Goal: Answer question/provide support: Share knowledge or assist other users

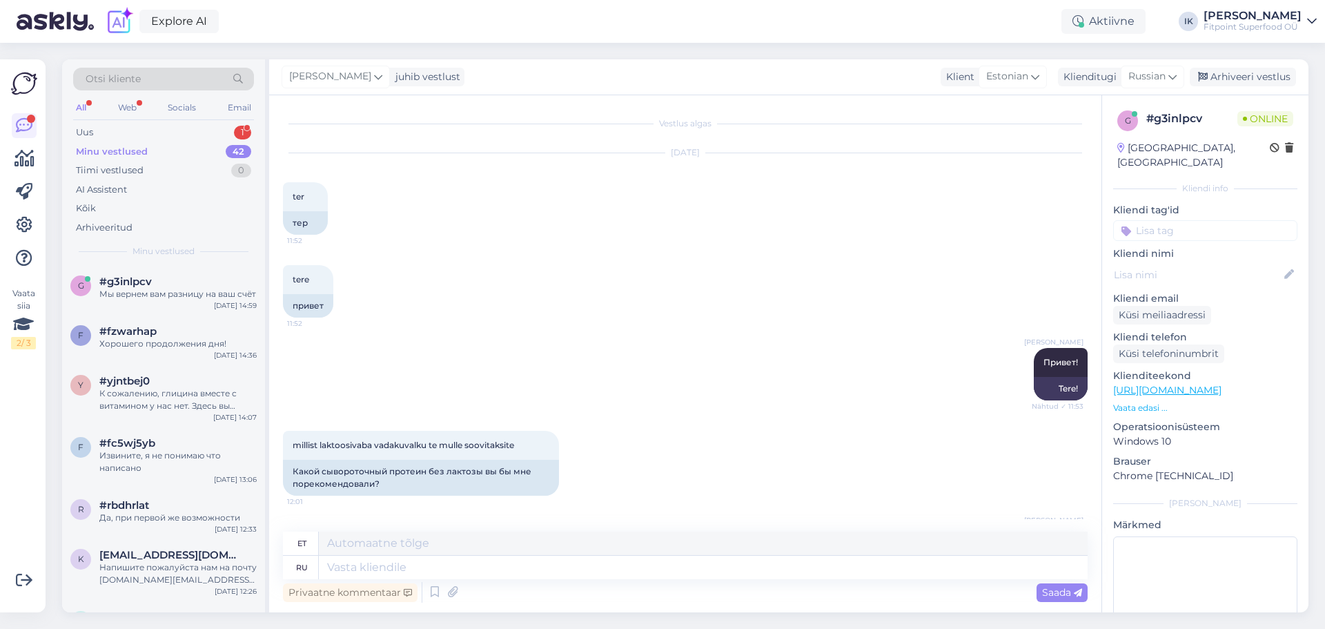
scroll to position [1652, 0]
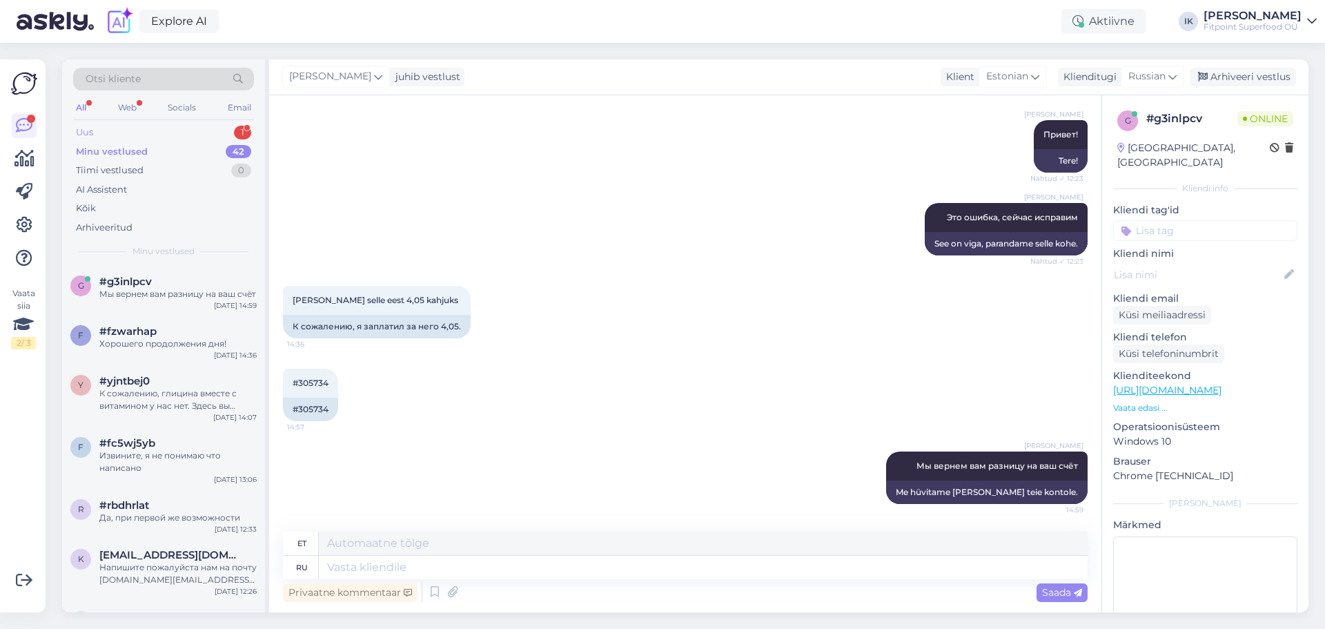
click at [159, 132] on div "Uus 1" at bounding box center [163, 132] width 181 height 19
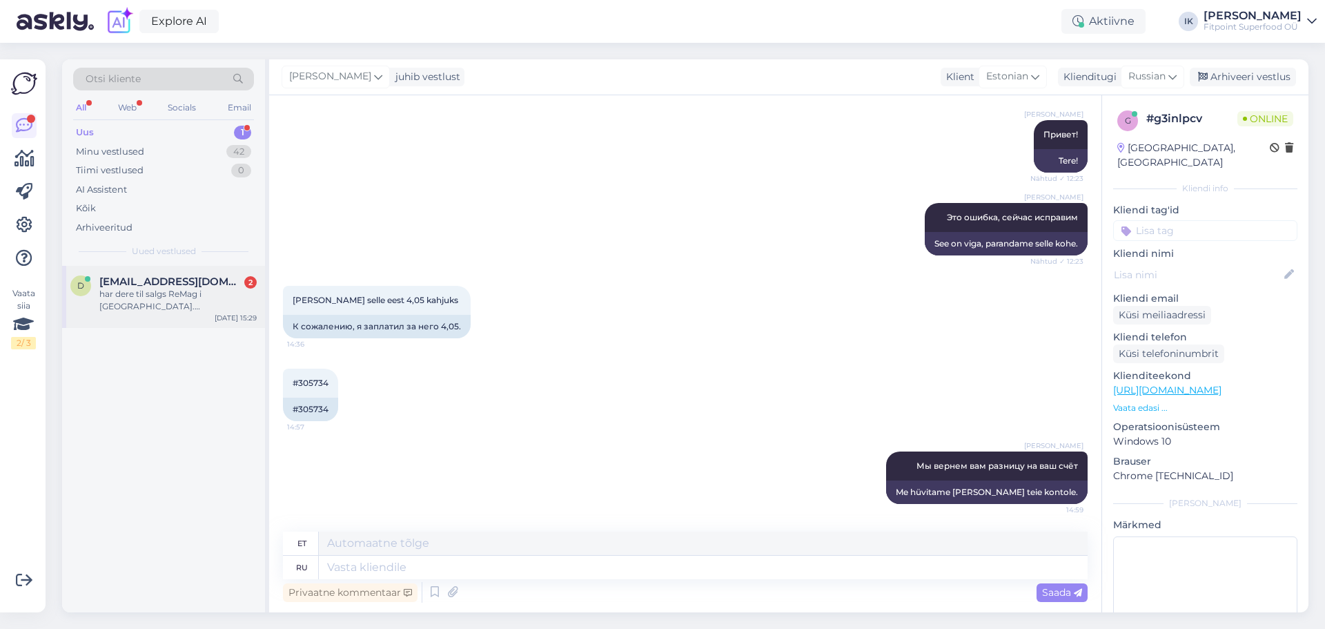
click at [150, 299] on div "har dere til salgs ReMag i [GEOGRAPHIC_DATA]. [PERSON_NAME] tid dere trenger ti…" at bounding box center [177, 300] width 157 height 25
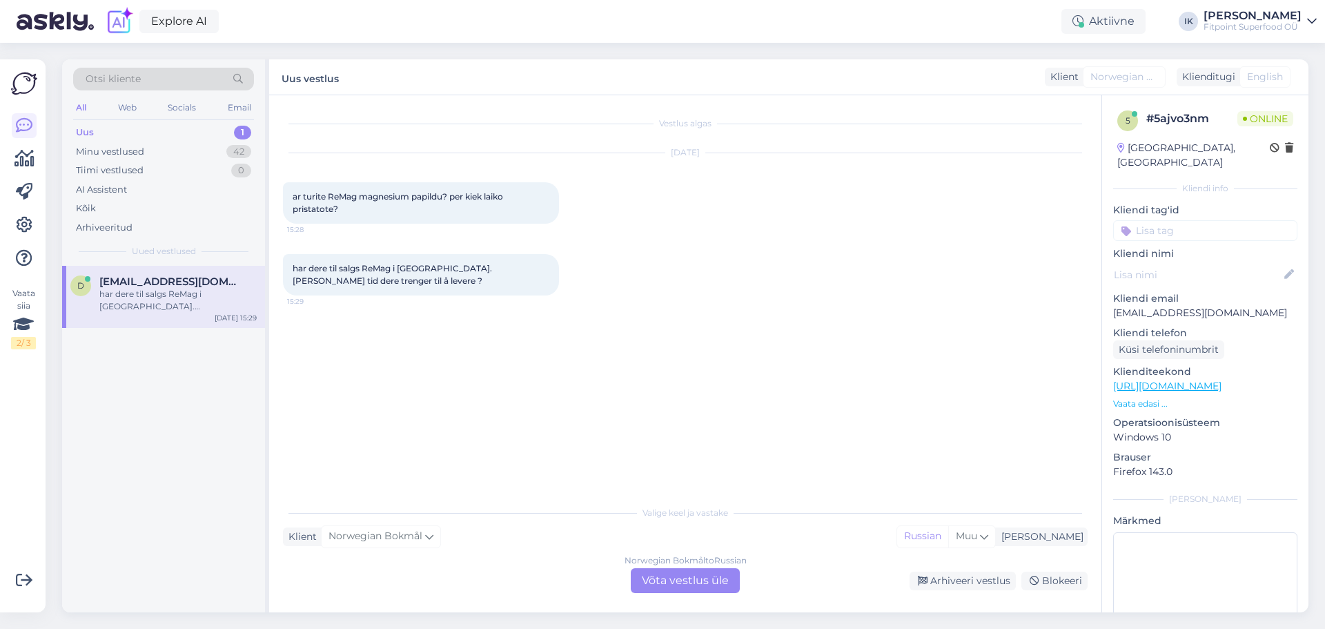
click at [670, 578] on div "Norwegian Bokmål to Russian Võta vestlus üle" at bounding box center [685, 580] width 109 height 25
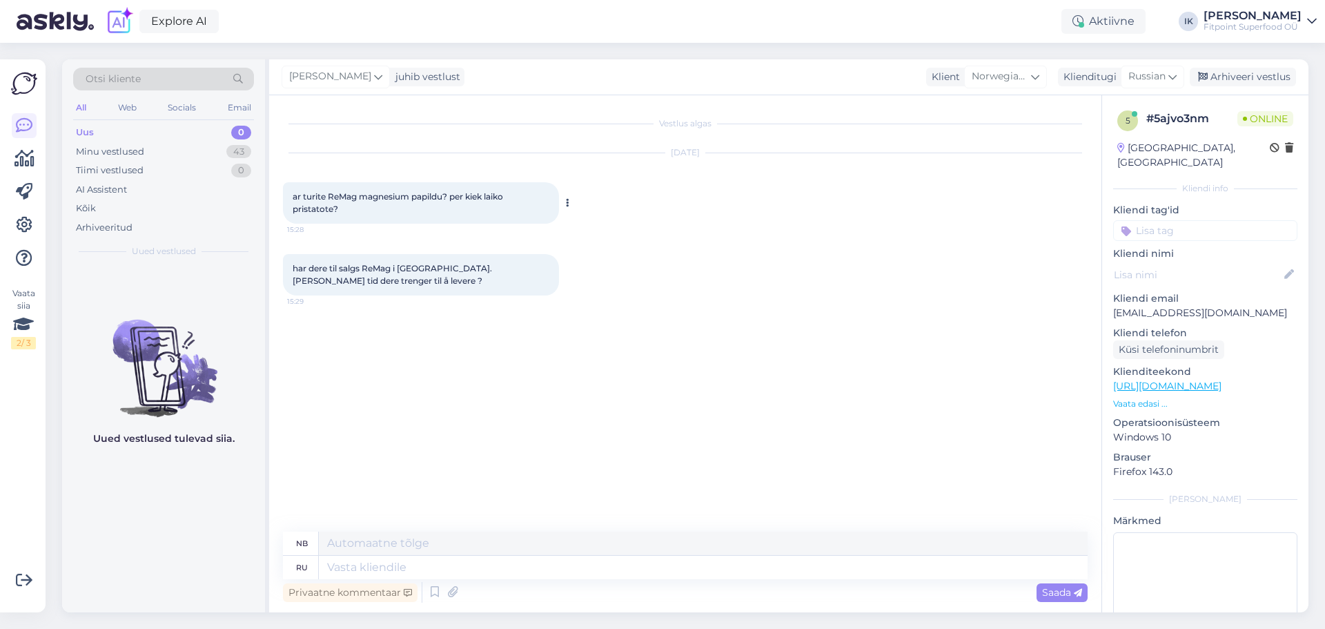
click at [569, 202] on icon at bounding box center [567, 203] width 3 height 8
click at [585, 228] on link "Show Russian translation" at bounding box center [632, 225] width 138 height 18
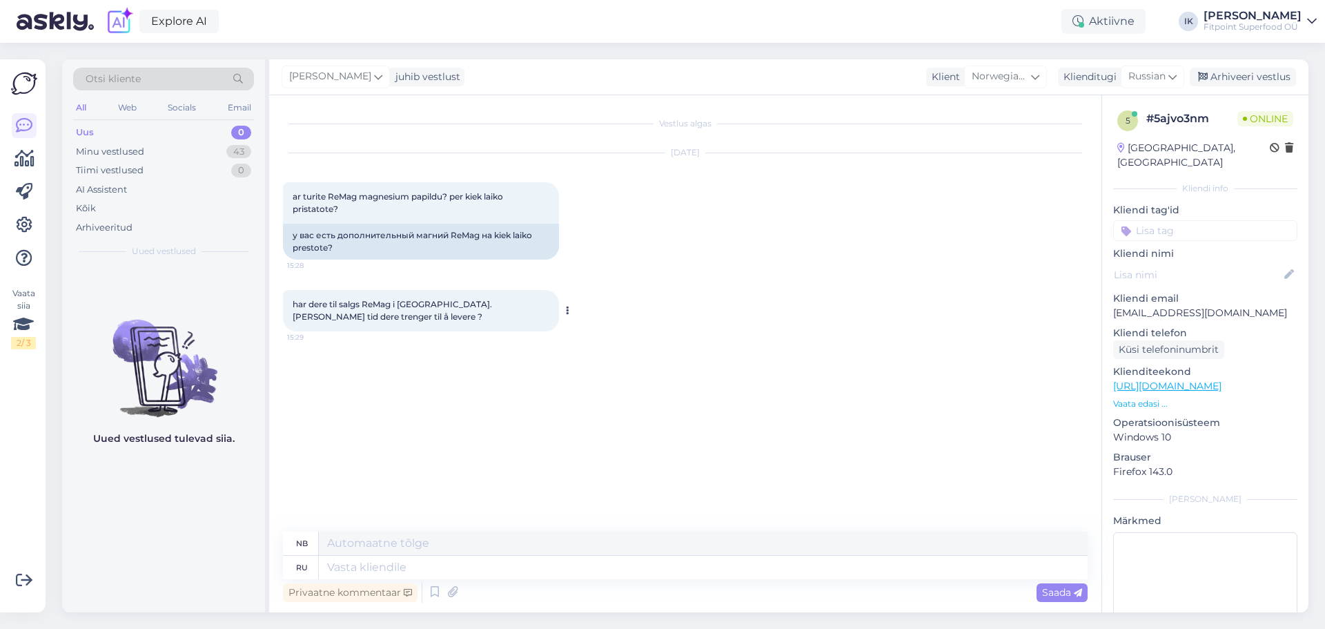
click at [564, 311] on button at bounding box center [567, 310] width 8 height 12
click at [578, 333] on link "Show Russian translation" at bounding box center [632, 333] width 138 height 18
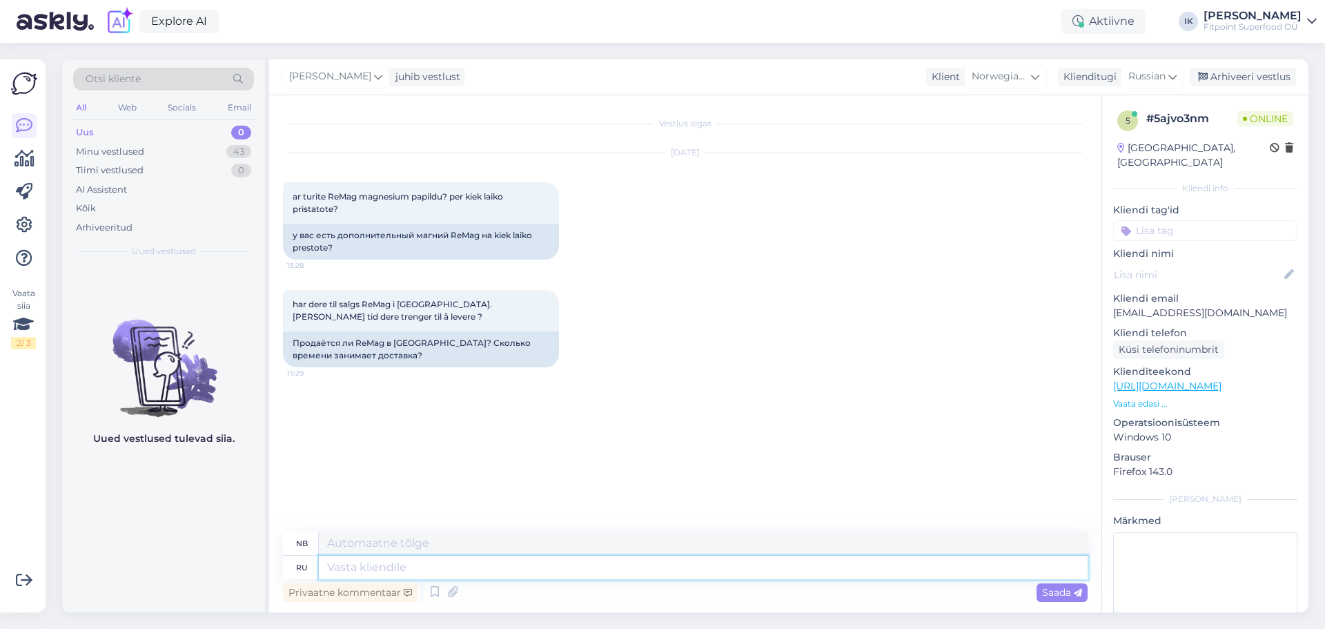
click at [369, 565] on textarea at bounding box center [703, 567] width 769 height 23
type textarea "в"
type textarea "V"
type textarea "в НАЛИЧИИ"
type textarea "på lager"
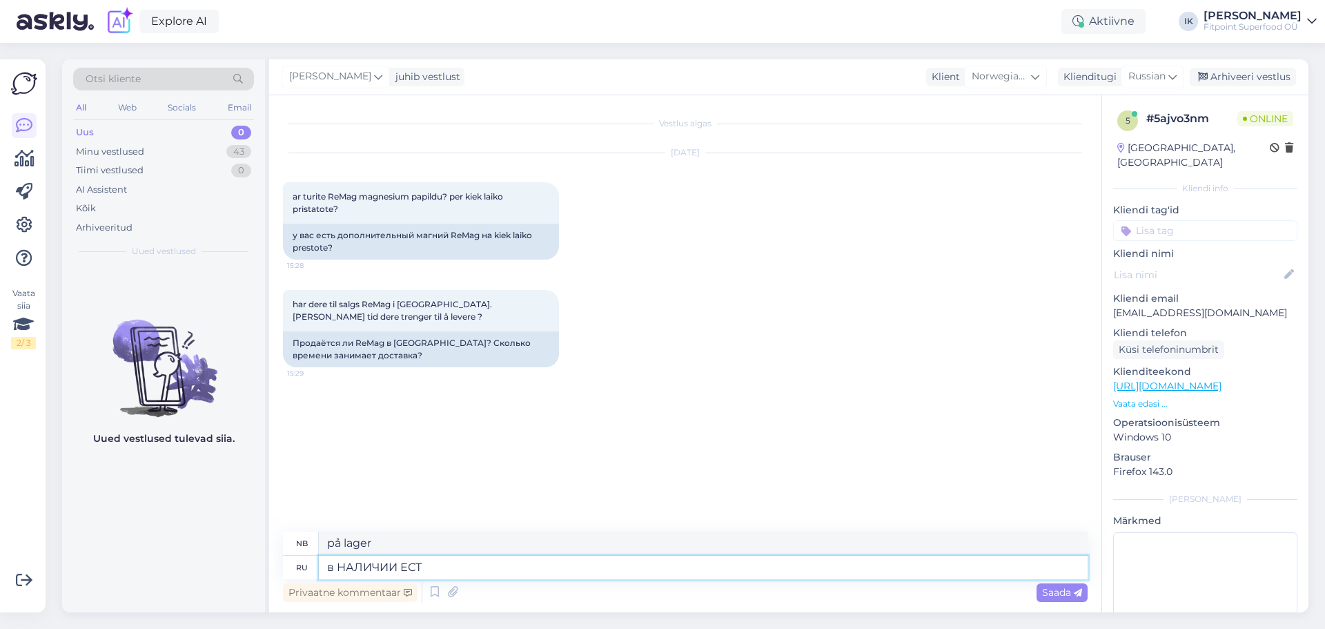
type textarea "в НАЛИЧИИ ЕСТЬ"
type textarea "PÅ LAGER"
type textarea "в НАЛ"
type textarea "på lager"
type textarea "в"
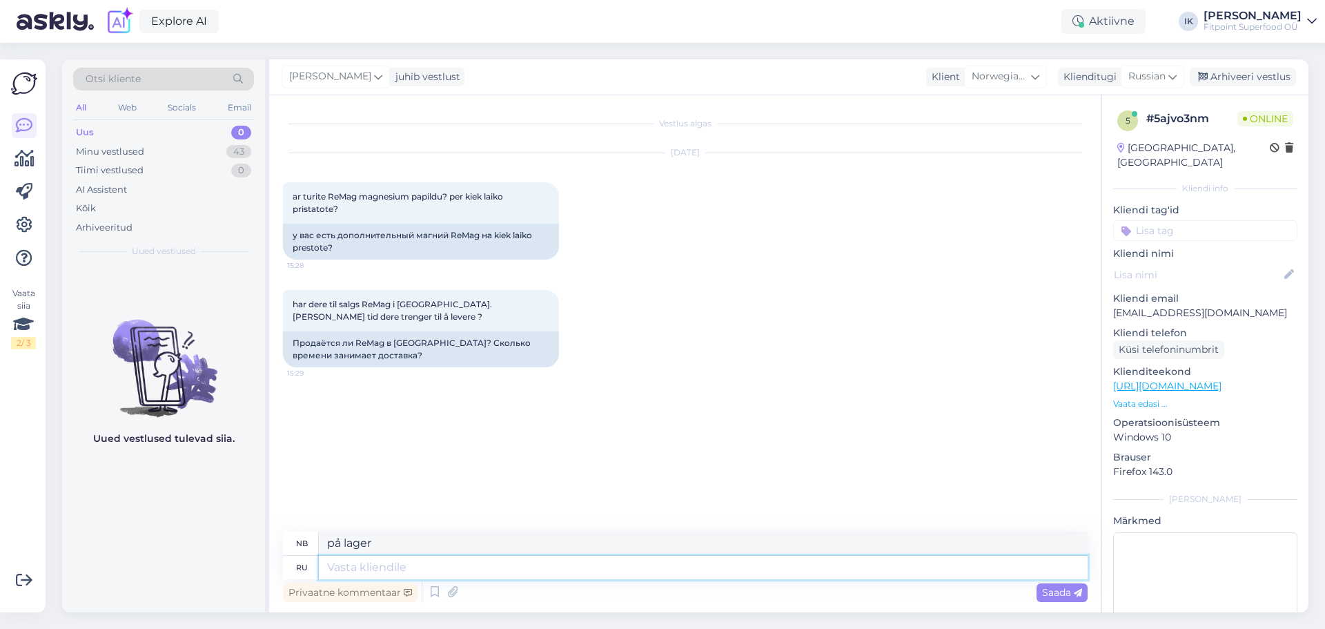
type textarea "V"
type textarea "В"
type textarea "I"
type textarea "В наличии"
type textarea "På lager"
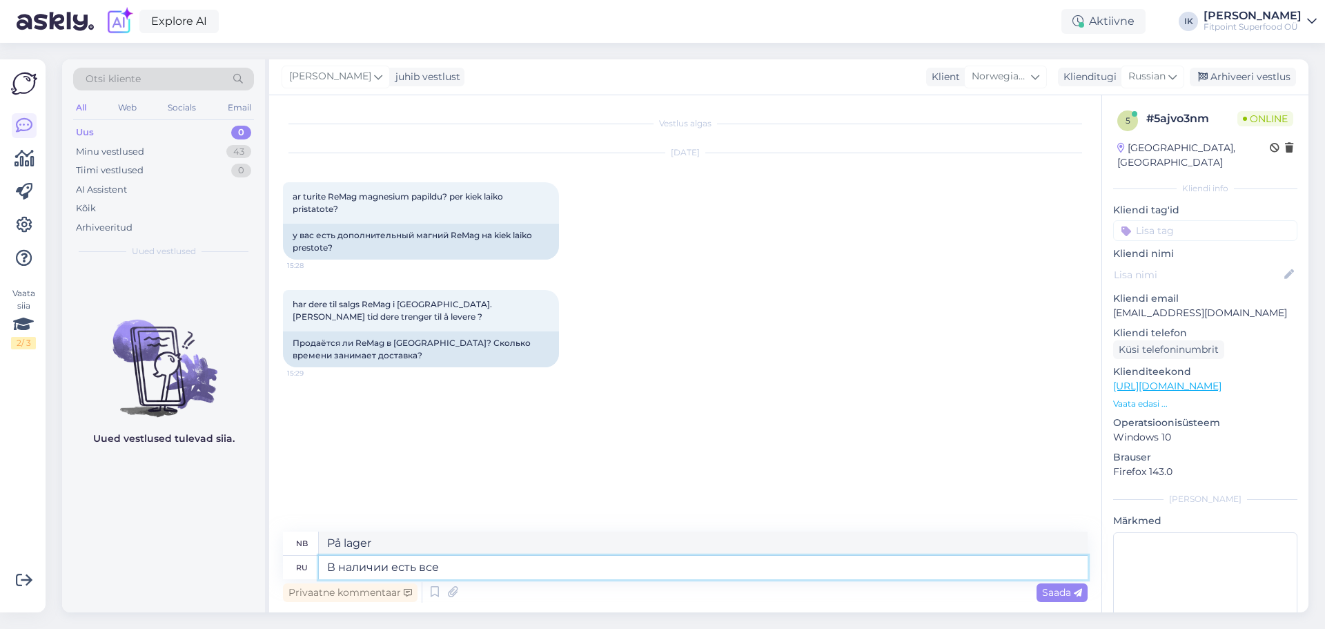
type textarea "В наличии есть все"
type textarea "Vi har alt på lager"
type textarea "В наличии есть все что вы"
type textarea "Vi har alt du trenger på lager"
type textarea "В наличии есть все что вы видите"
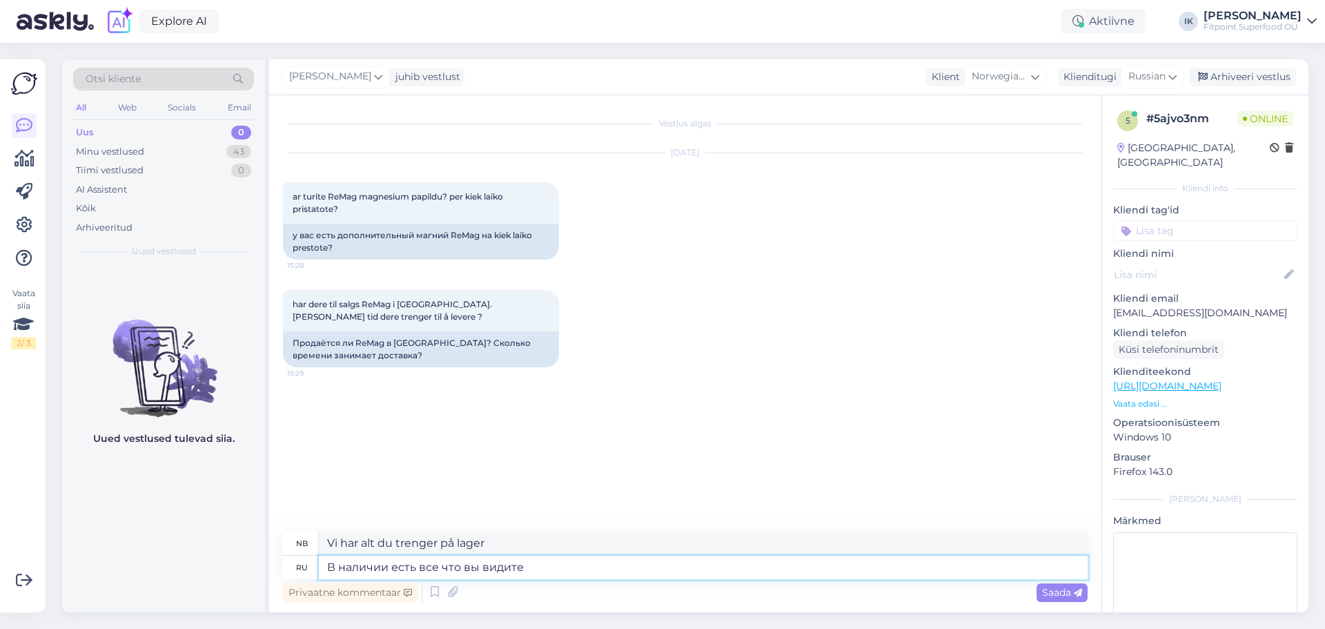
type textarea "Vi har alt du ser på lager."
type textarea "В наличии есть все что вы видите на"
type textarea "Vi har alt du ser på lager"
type textarea "В наличии есть все что вы видите на нашем"
type textarea "Vi har alt du ser på nettsiden vår på lager."
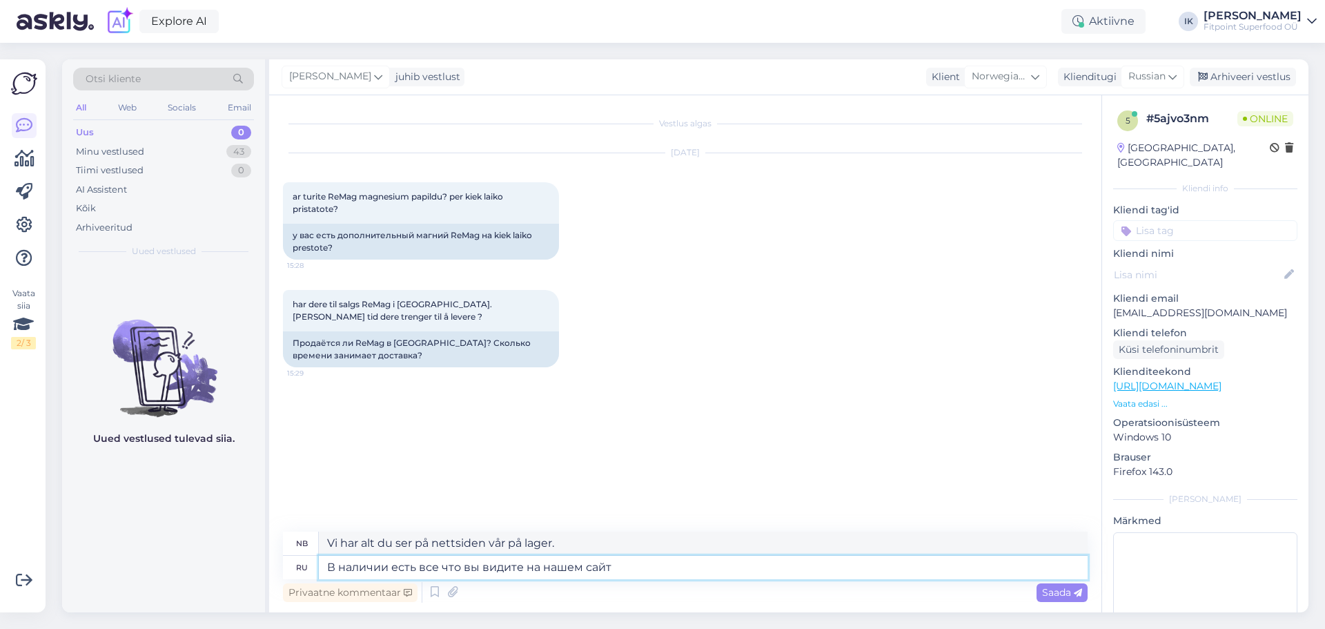
type textarea "В наличии есть все что вы видите на нашем сайте"
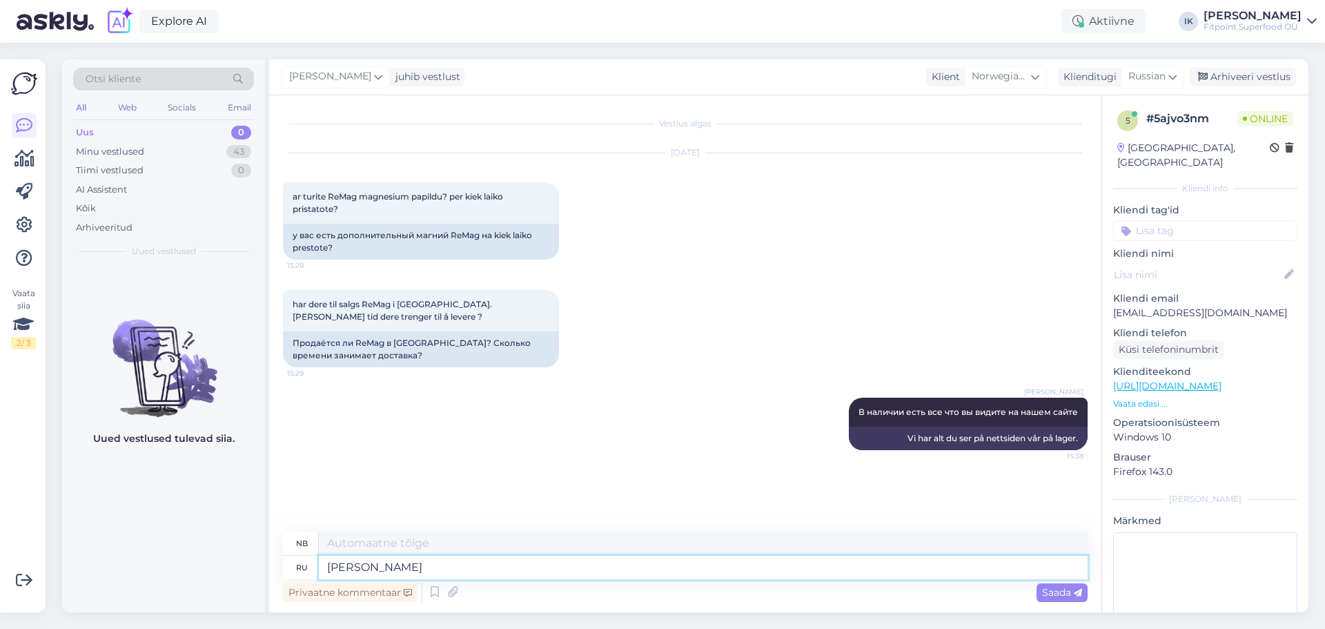
type textarea "К с"
type textarea "TIL"
type textarea "К сожалению"
type textarea "Dessverre"
type textarea "К сожалению доставки [PERSON_NAME]"
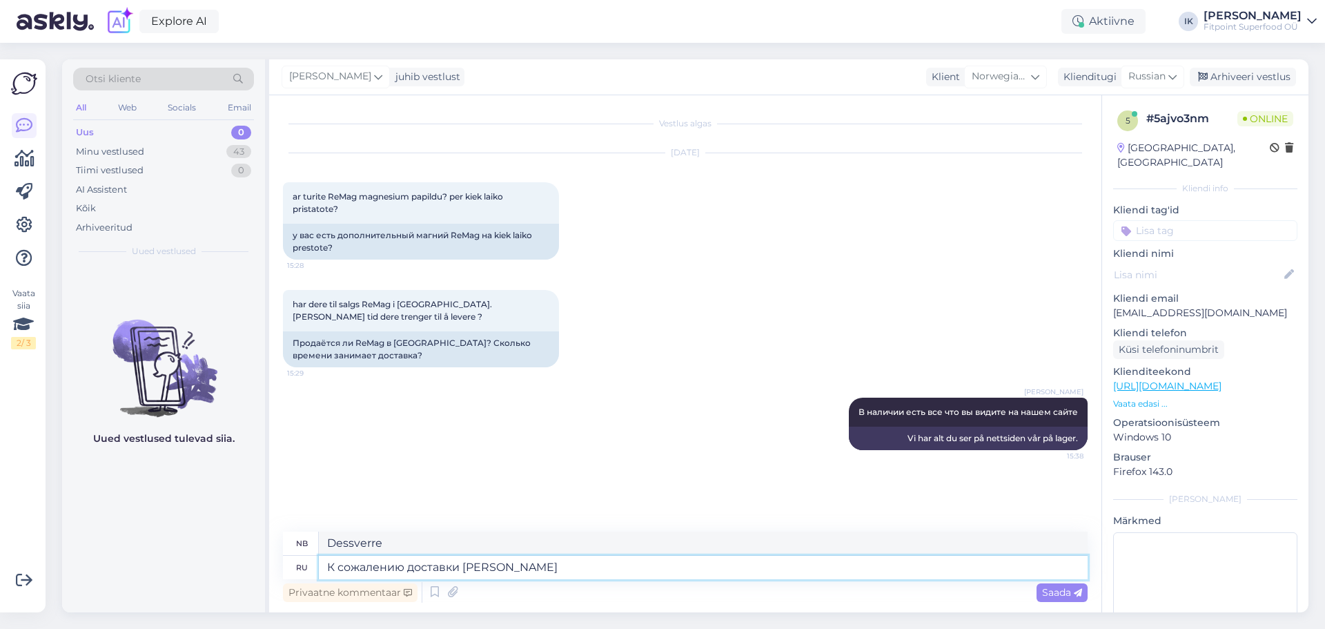
type textarea "Dessverre, levering"
type textarea "К сожалению доставки [PERSON_NAME]"
type textarea "Dessverre er det ingen leveranser i"
type textarea "К сожалению доставки в [GEOGRAPHIC_DATA]"
type textarea "Dessverre er det ingen leveranser til nr."
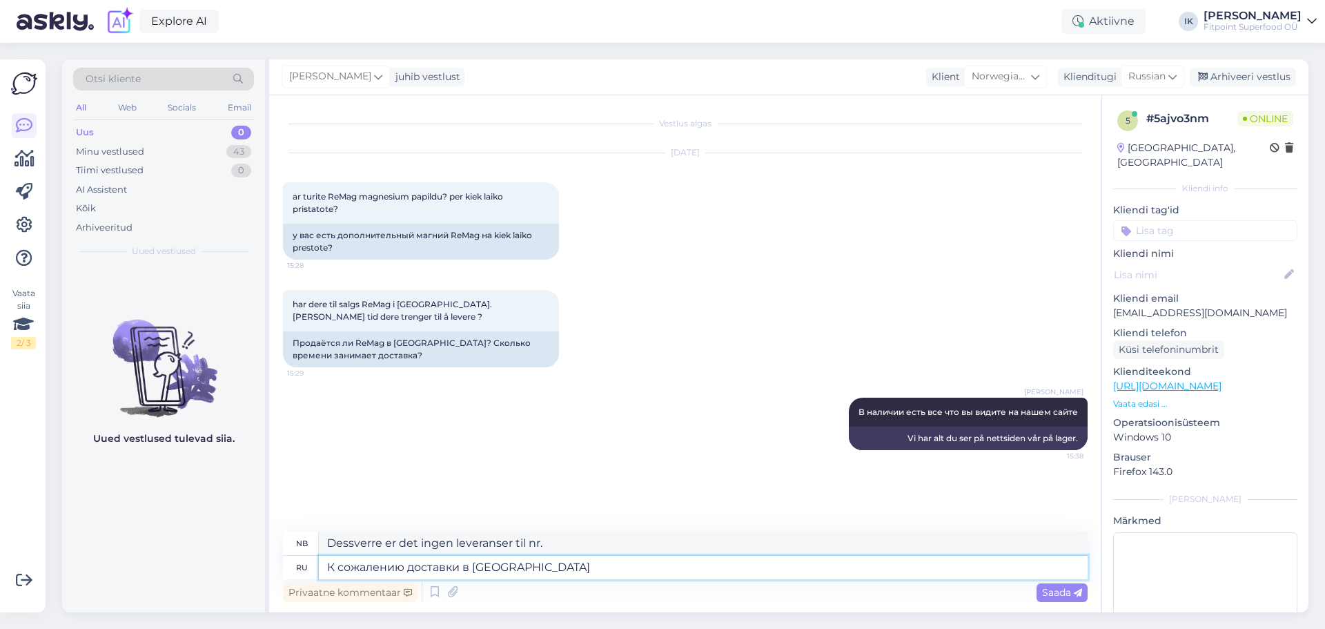
type textarea "К сожалению доставки в [GEOGRAPHIC_DATA]"
type textarea "Dessverre er det [PERSON_NAME] til [GEOGRAPHIC_DATA]."
type textarea "К сожалению доставки в [GEOGRAPHIC_DATA] у нас н"
type textarea "Dessverre har vi ikke levering til [GEOGRAPHIC_DATA]."
type textarea "К сожалению доставки в [GEOGRAPHIC_DATA] у нас нет"
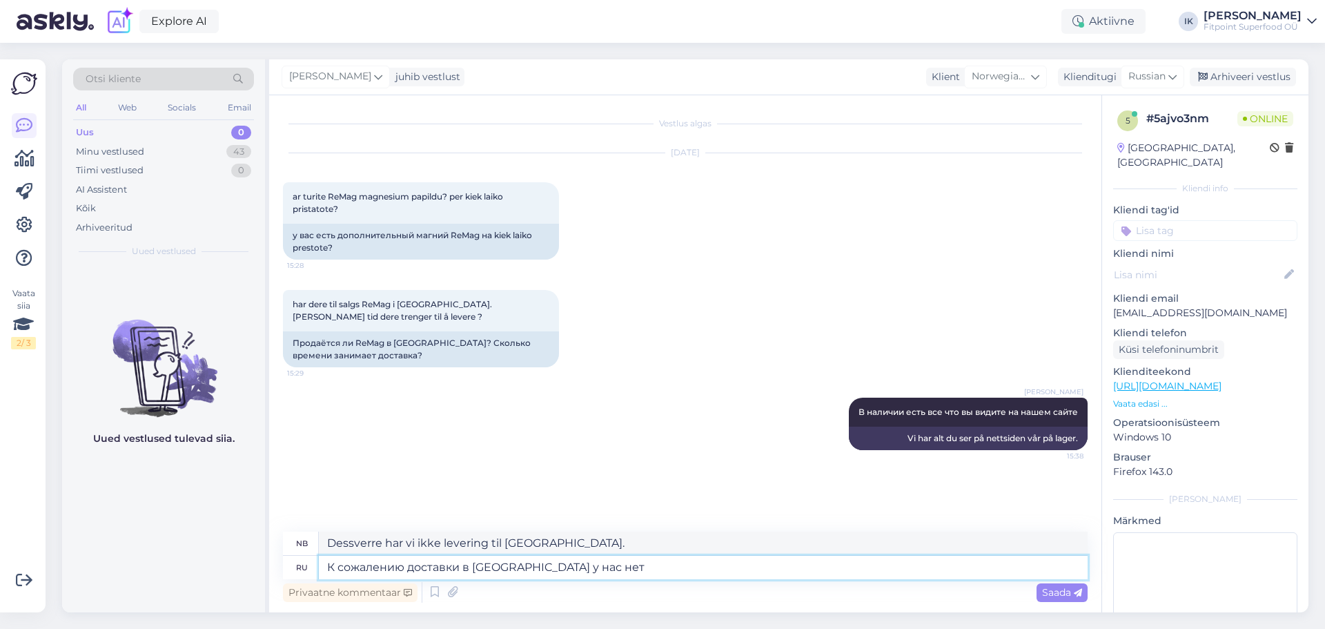
type textarea "Dessverre leverer vi ikke til [GEOGRAPHIC_DATA]."
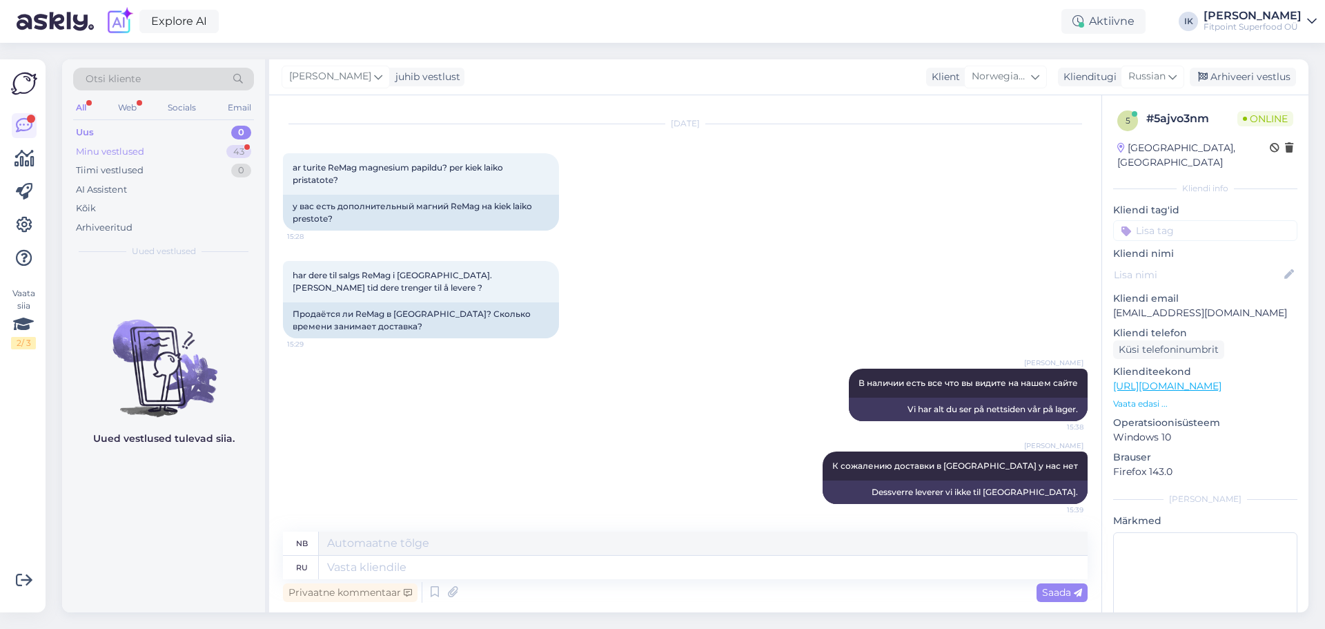
click at [152, 150] on div "Minu vestlused 43" at bounding box center [163, 151] width 181 height 19
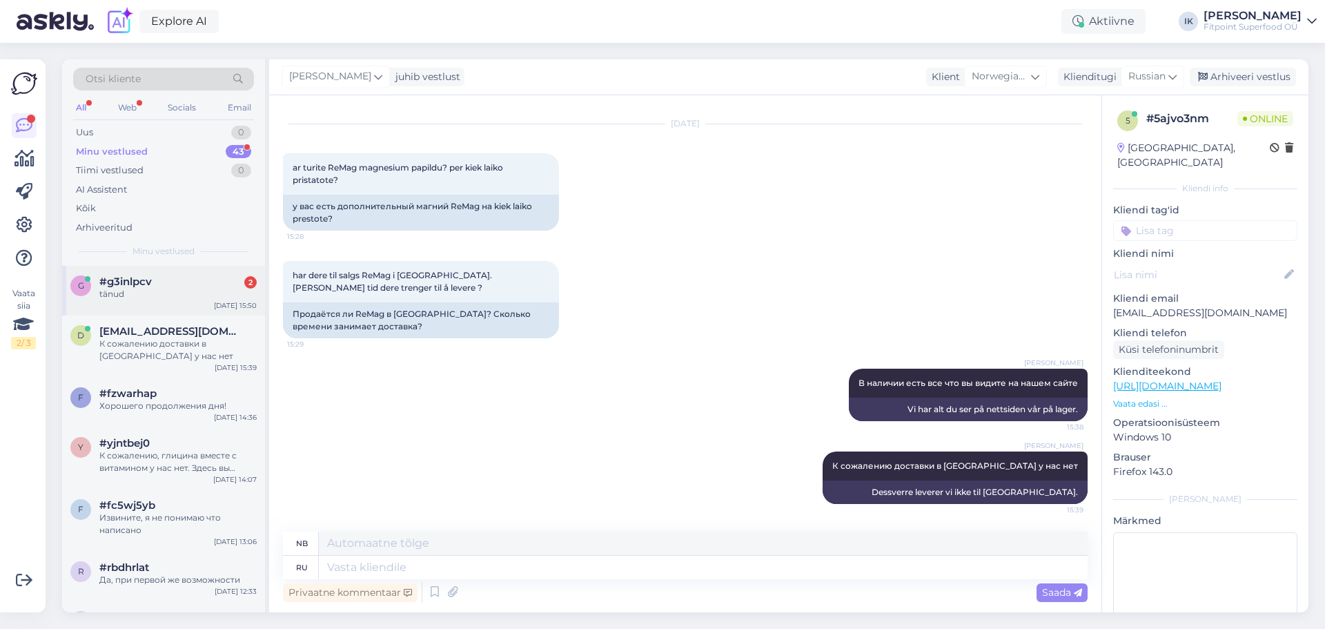
click at [189, 281] on div "#g3inlpcv 2" at bounding box center [177, 281] width 157 height 12
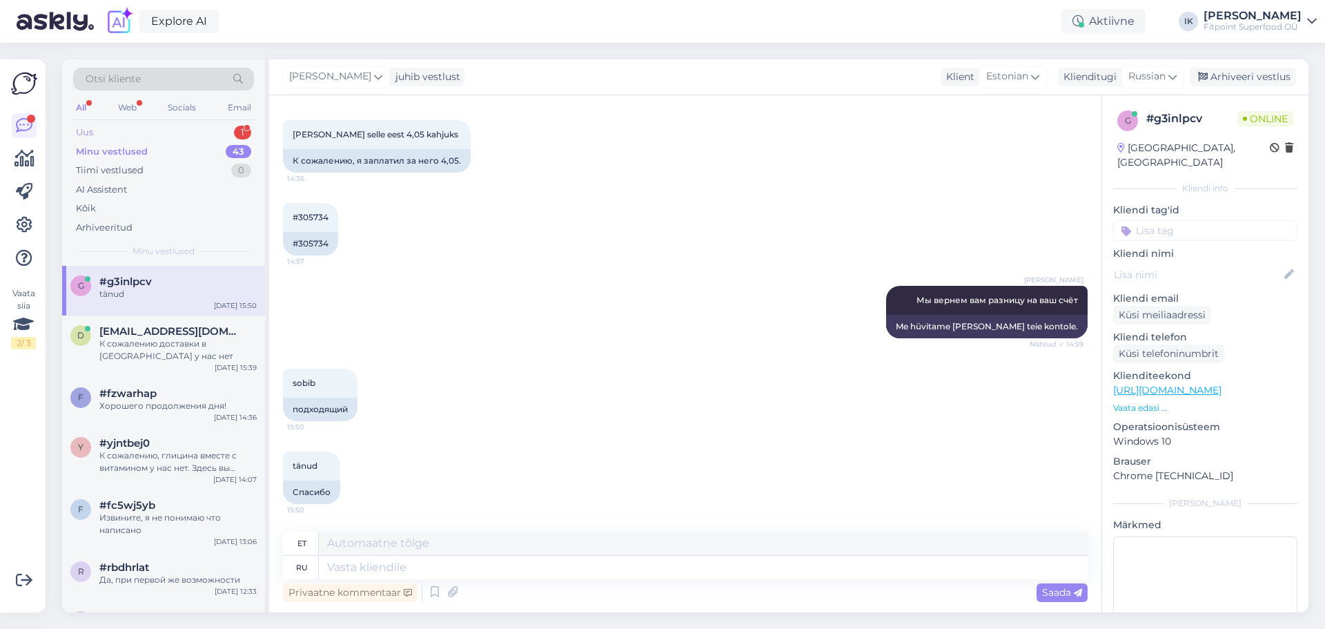
click at [112, 126] on div "Uus 1" at bounding box center [163, 132] width 181 height 19
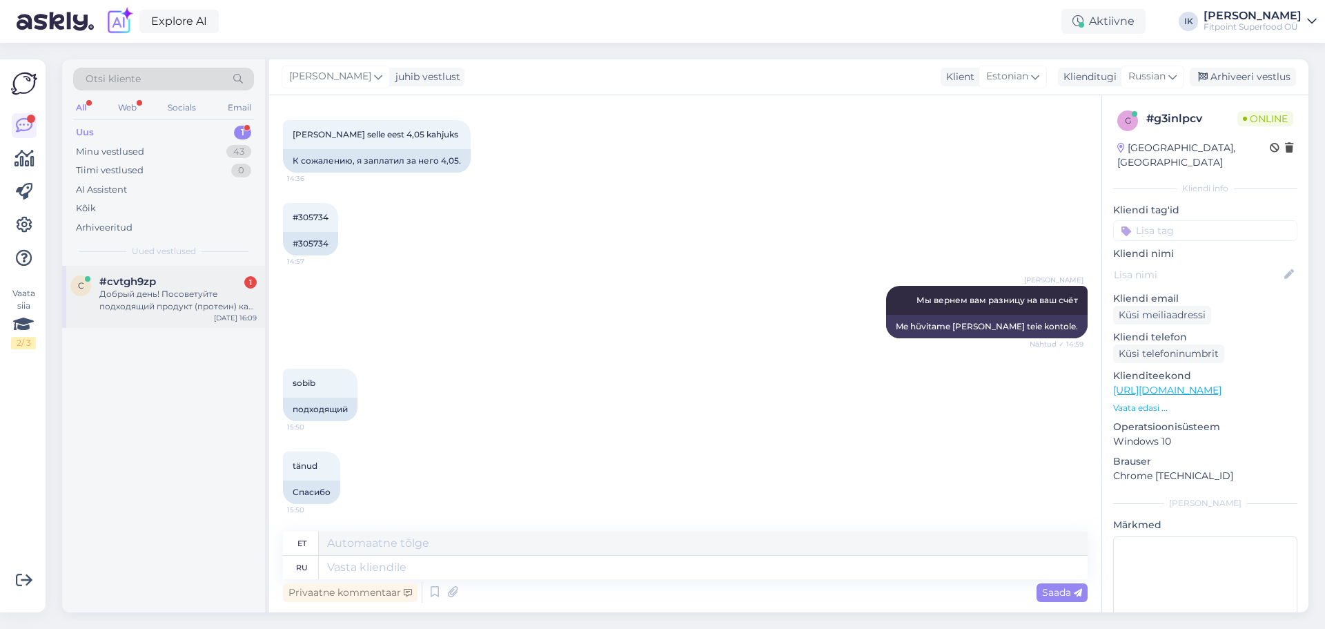
click at [143, 303] on div "Добрый день! Посоветуйте подходящий продукт (протеин) как добавку к рациону, чт…" at bounding box center [177, 300] width 157 height 25
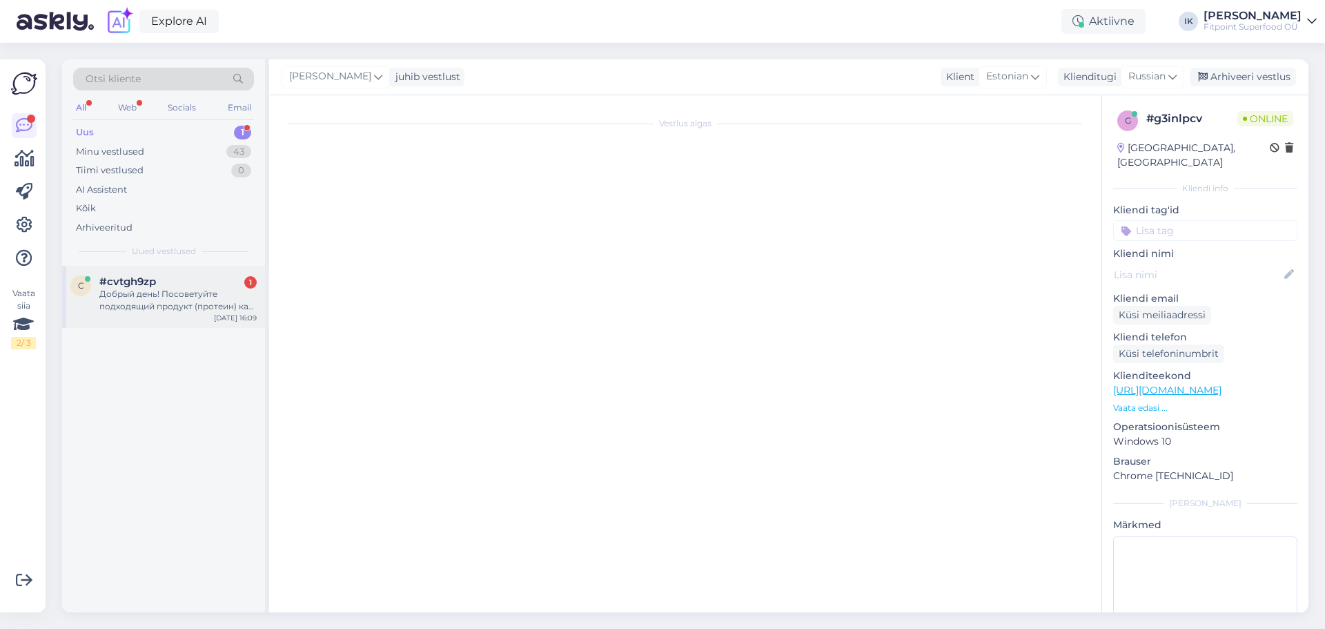
scroll to position [0, 0]
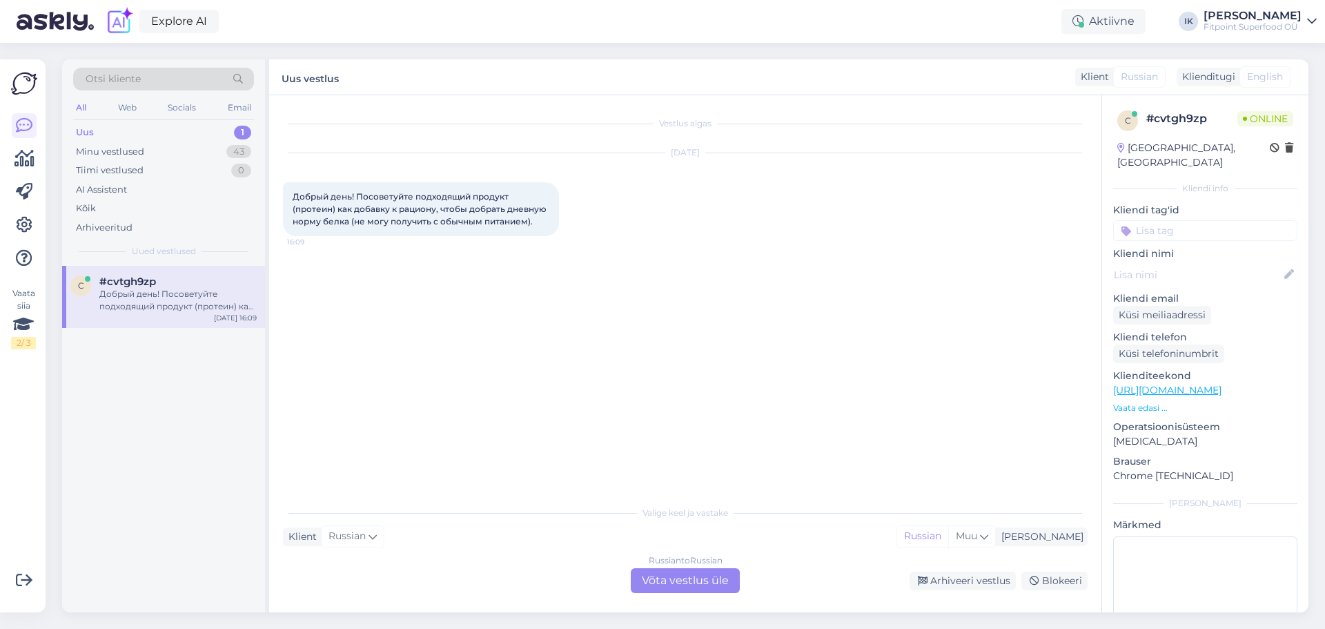
click at [670, 573] on div "Russian to Russian Võta vestlus üle" at bounding box center [685, 580] width 109 height 25
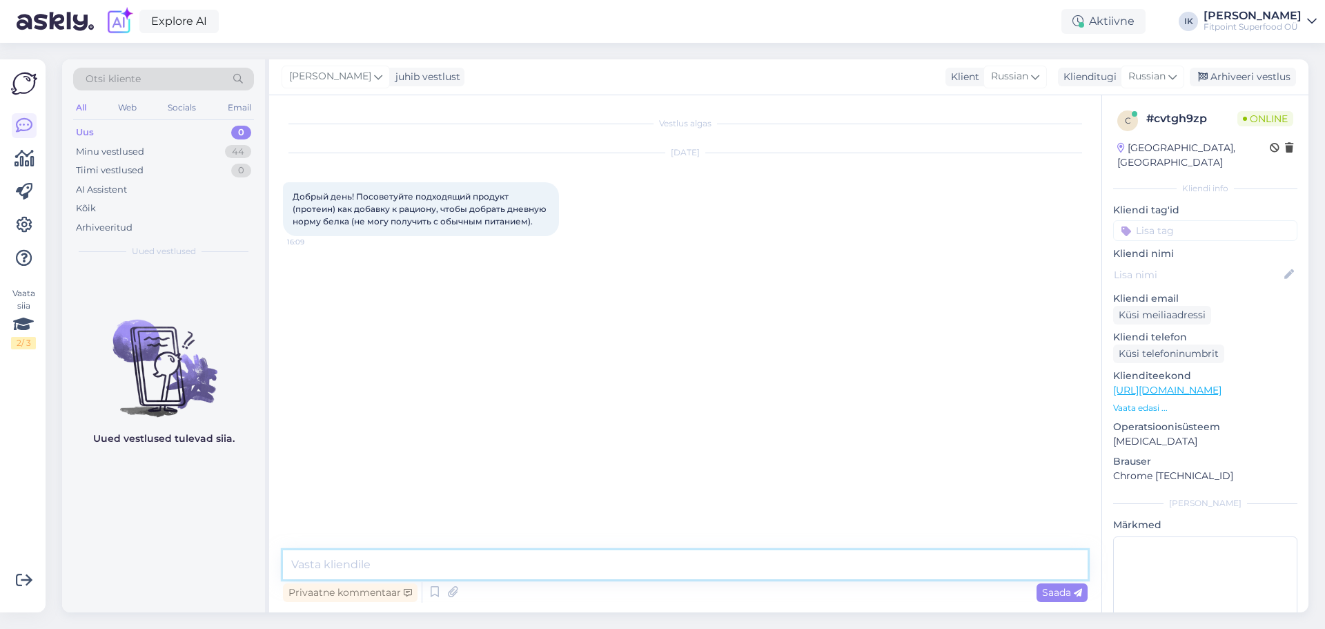
click at [377, 573] on textarea at bounding box center [685, 564] width 805 height 29
type textarea "Добрый день!"
type textarea "Сейчас покажу популярные варианты.."
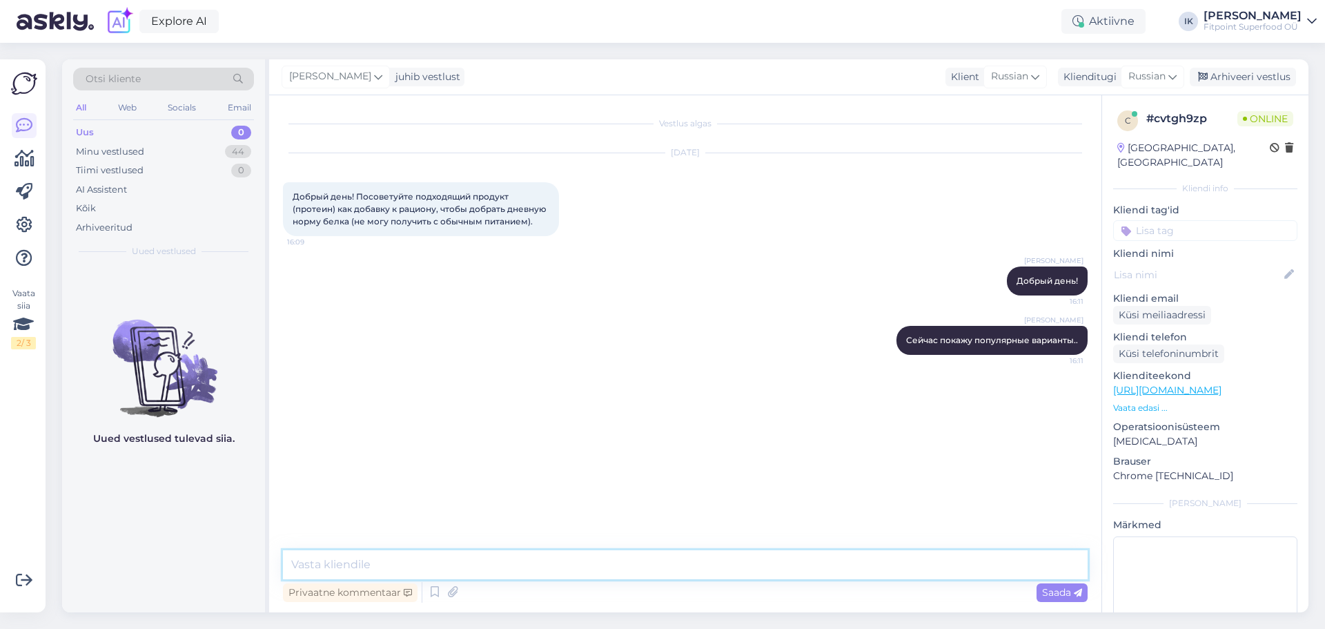
paste textarea "[URL][DOMAIN_NAME]"
type textarea "[URL][DOMAIN_NAME]"
paste textarea "[URL][DOMAIN_NAME]"
type textarea "[URL][DOMAIN_NAME]"
paste textarea "[URL][DOMAIN_NAME]"
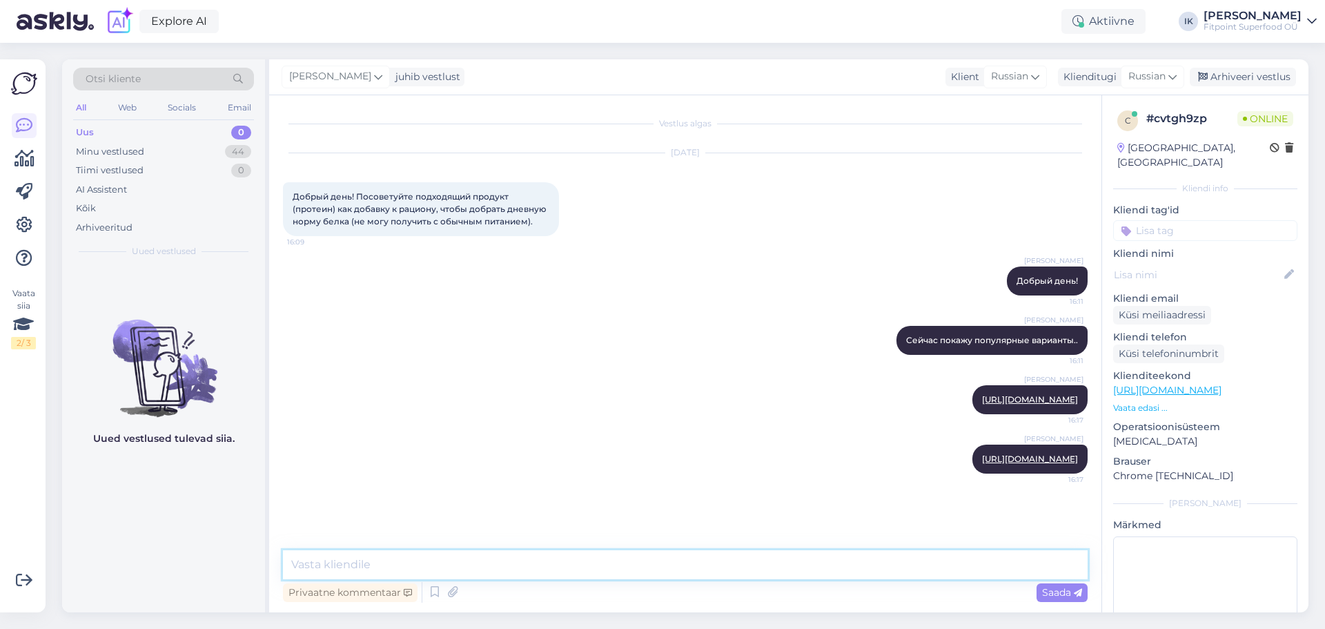
type textarea "[URL][DOMAIN_NAME]"
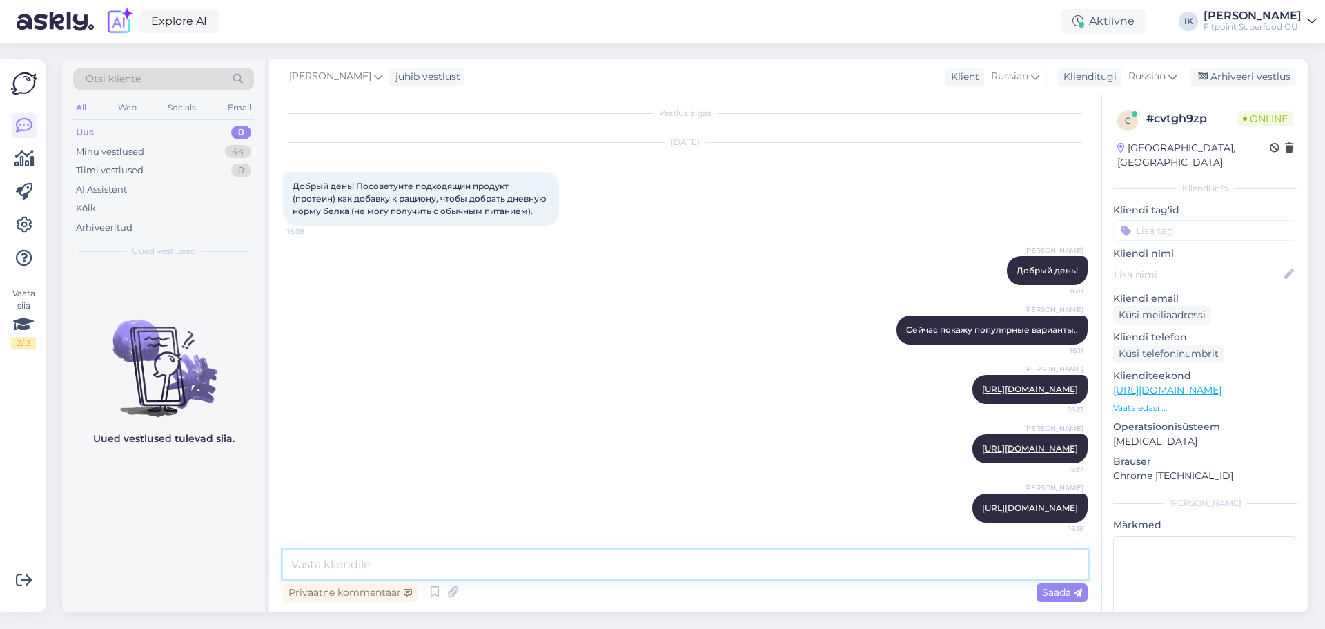
paste textarea "[URL][DOMAIN_NAME]"
type textarea "[URL][DOMAIN_NAME]"
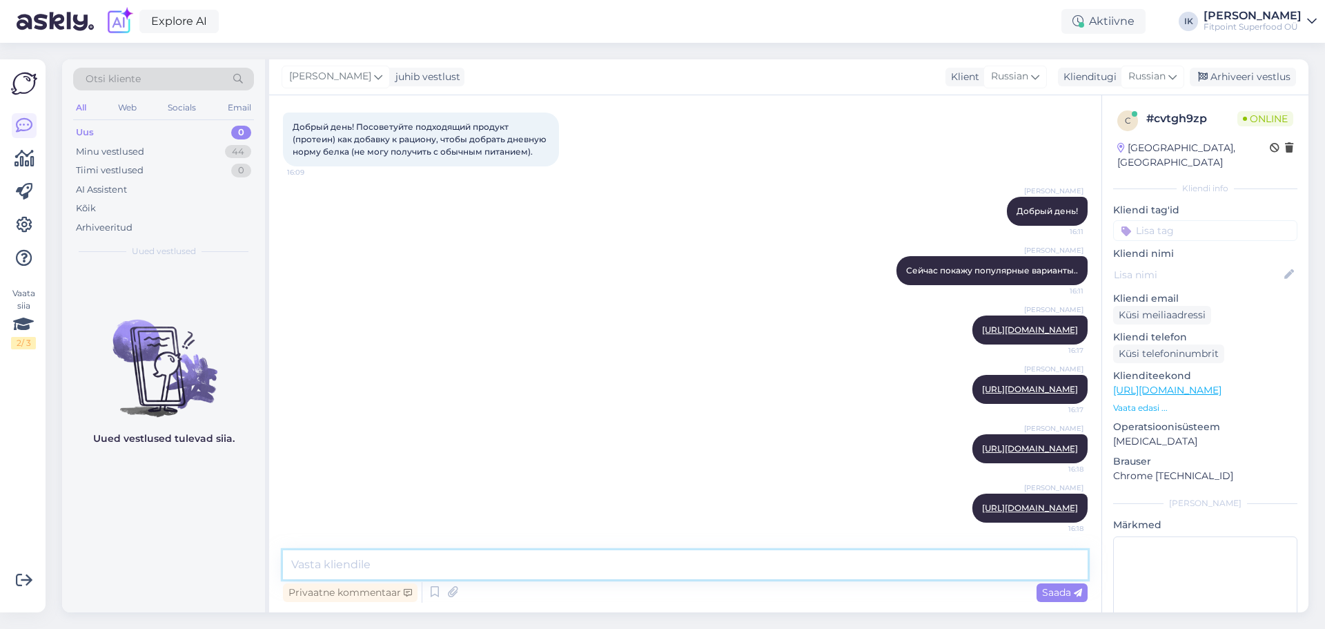
scroll to position [157, 0]
paste textarea "[URL][DOMAIN_NAME]"
type textarea "[URL][DOMAIN_NAME]"
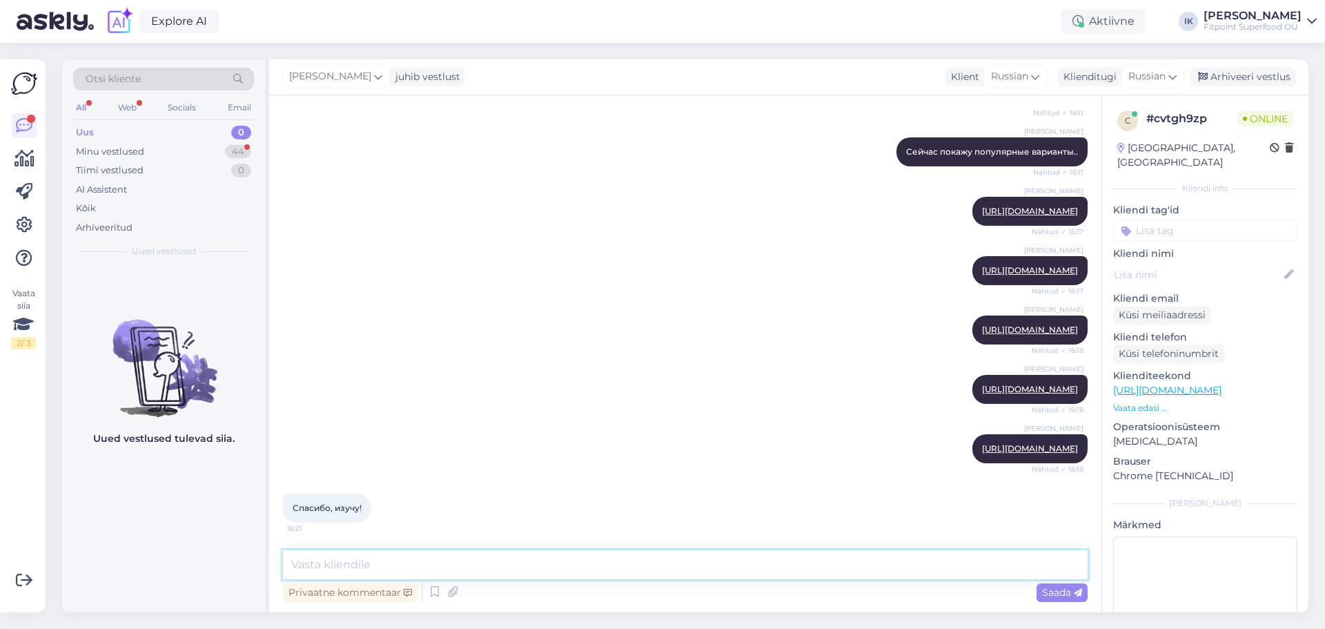
scroll to position [288, 0]
click at [133, 151] on div "Minu vestlused" at bounding box center [110, 152] width 68 height 14
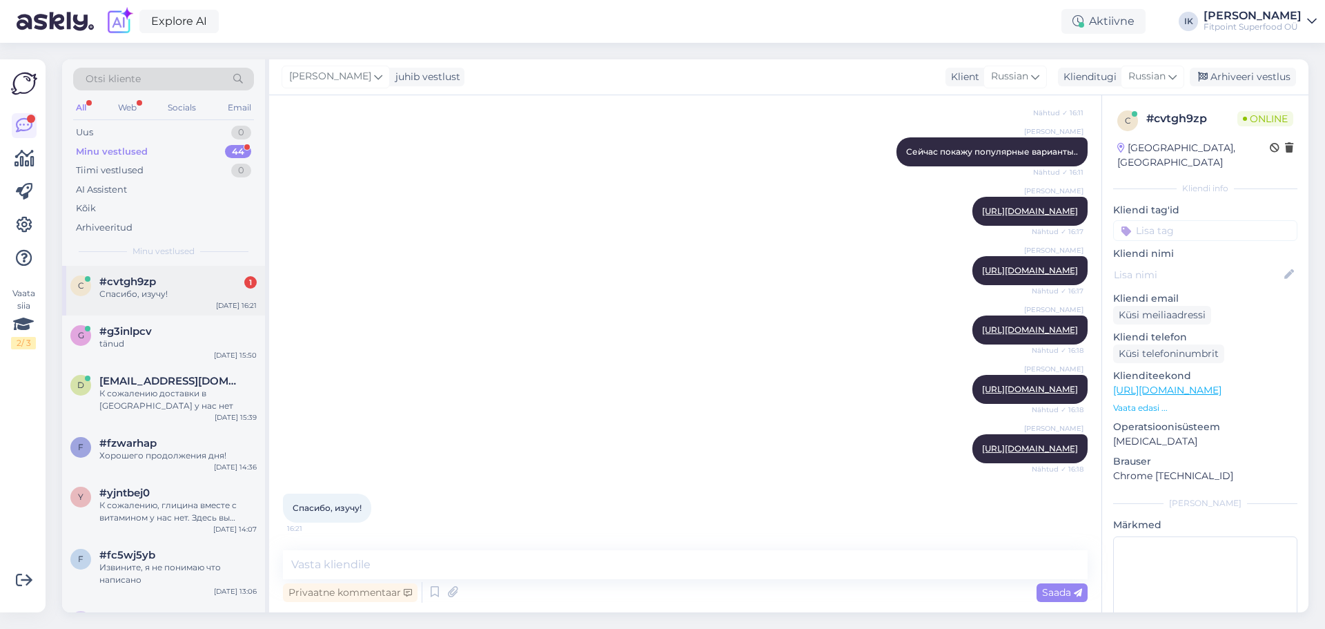
click at [126, 288] on div "Спасибо, изучу!" at bounding box center [177, 294] width 157 height 12
click at [403, 570] on textarea at bounding box center [685, 564] width 805 height 29
type textarea "Хорошего продолжения дня!"
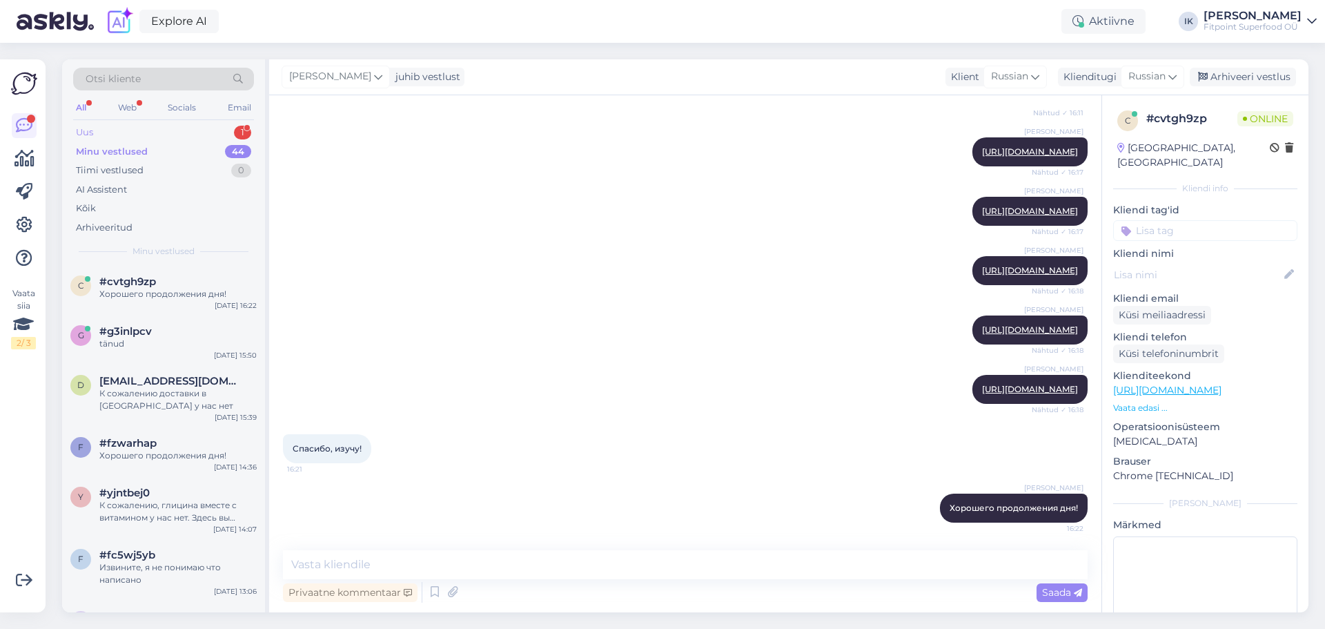
click at [111, 132] on div "Uus 1" at bounding box center [163, 132] width 181 height 19
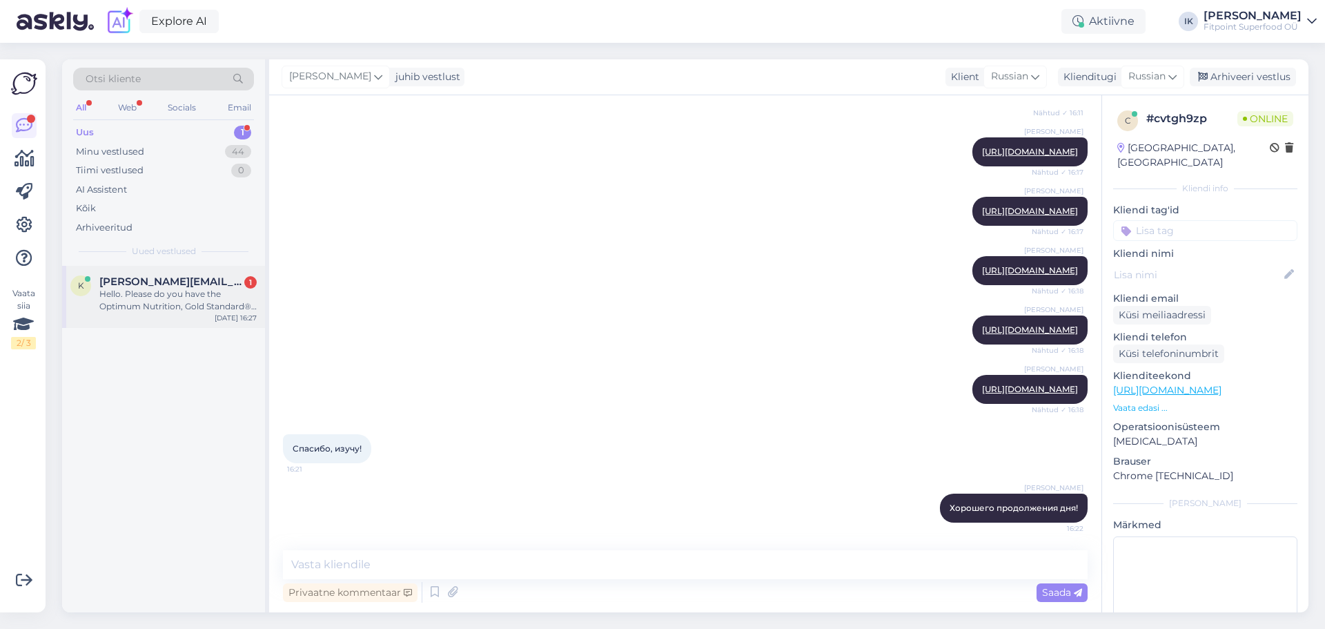
click at [151, 297] on div "Hello. Please do you have the Optimum Nutrition, Gold Standard® 100% Isolate, 1…" at bounding box center [177, 300] width 157 height 25
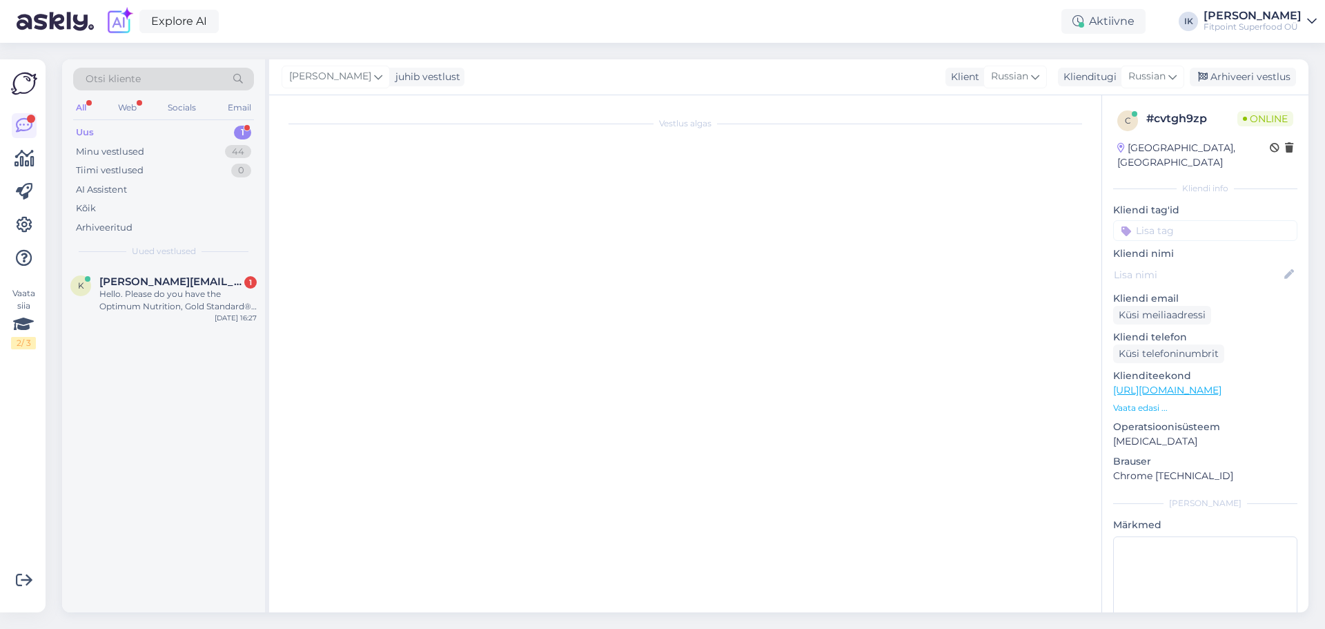
scroll to position [0, 0]
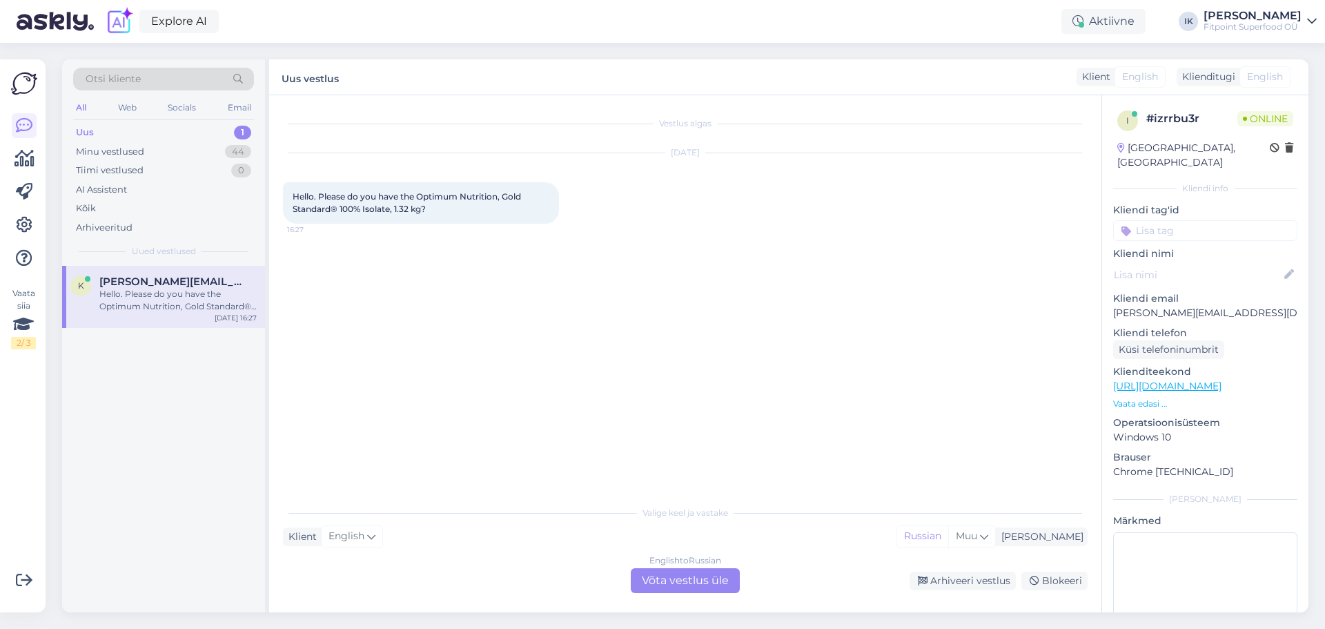
click at [681, 583] on div "English to Russian Võta vestlus üle" at bounding box center [685, 580] width 109 height 25
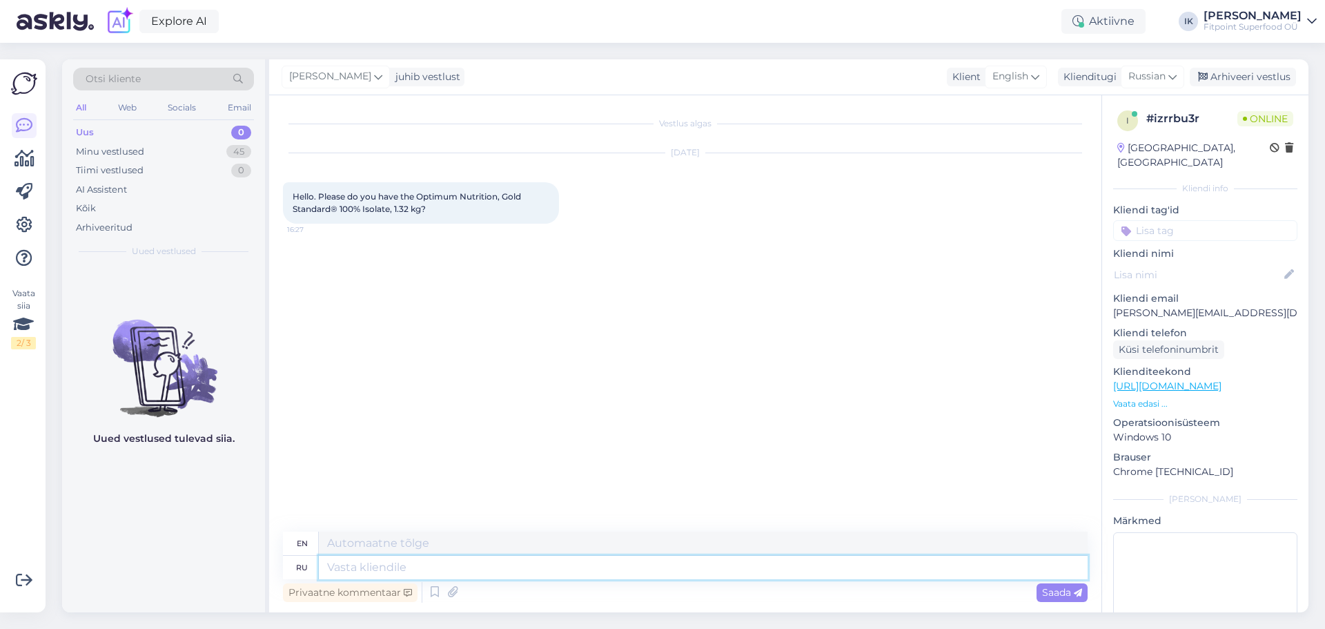
click at [348, 567] on textarea at bounding box center [703, 567] width 769 height 23
type textarea "Привет!"
type textarea "Hello!"
type textarea "Только"
type textarea "Only"
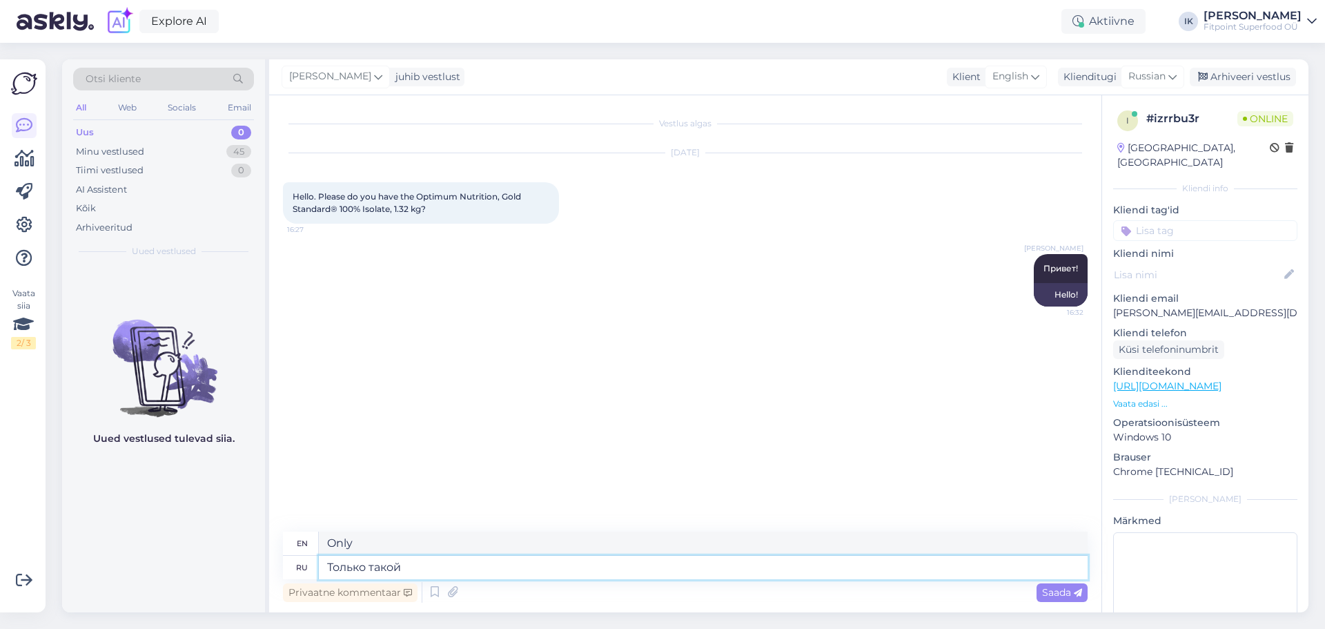
type textarea "Только такой"
type textarea "Only this one"
type textarea "Только такой вариант"
type textarea "This is the only option"
paste textarea "[URL][DOMAIN_NAME]"
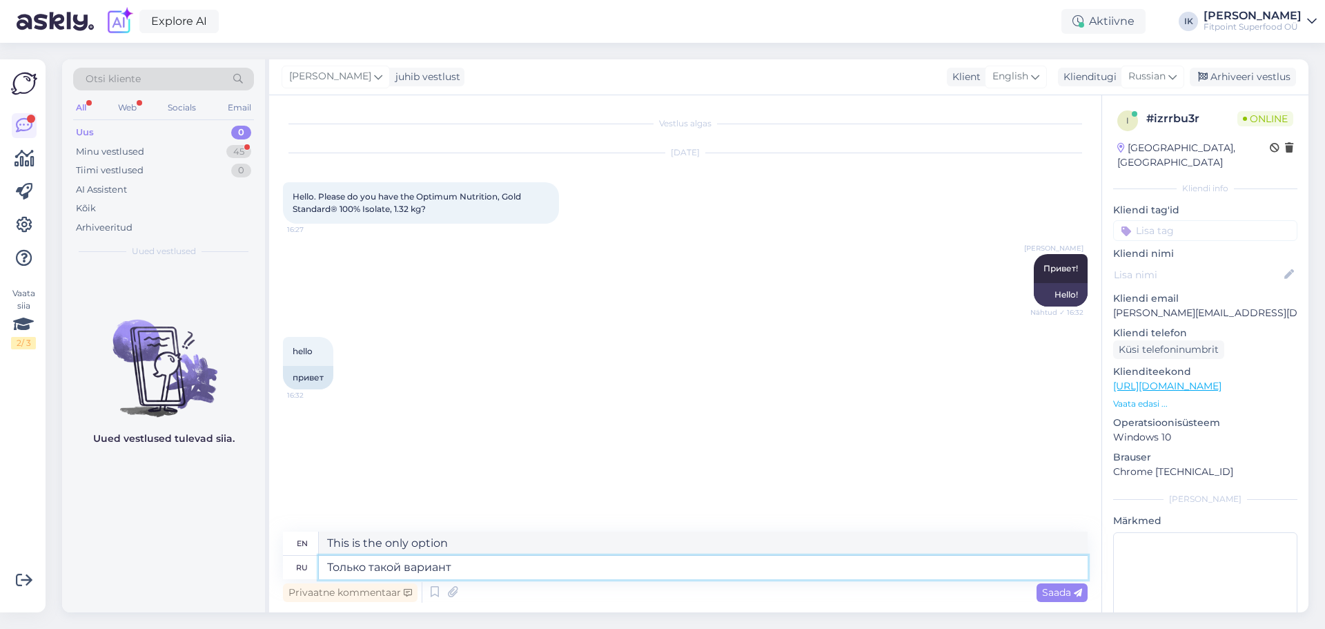
type textarea "Только такой вариант [URL][DOMAIN_NAME]"
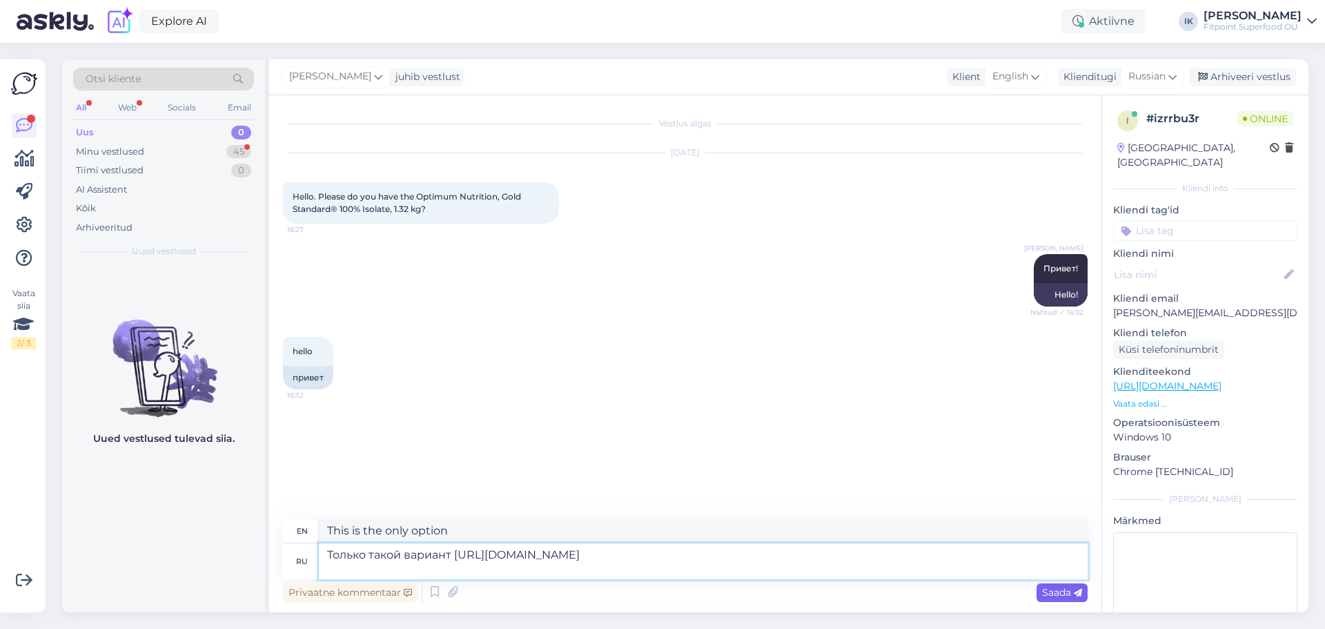
type textarea "This is the only option: [URL][DOMAIN_NAME]"
type textarea "Только такой вариант [URL][DOMAIN_NAME]"
click at [1061, 590] on span "Saada" at bounding box center [1062, 592] width 40 height 12
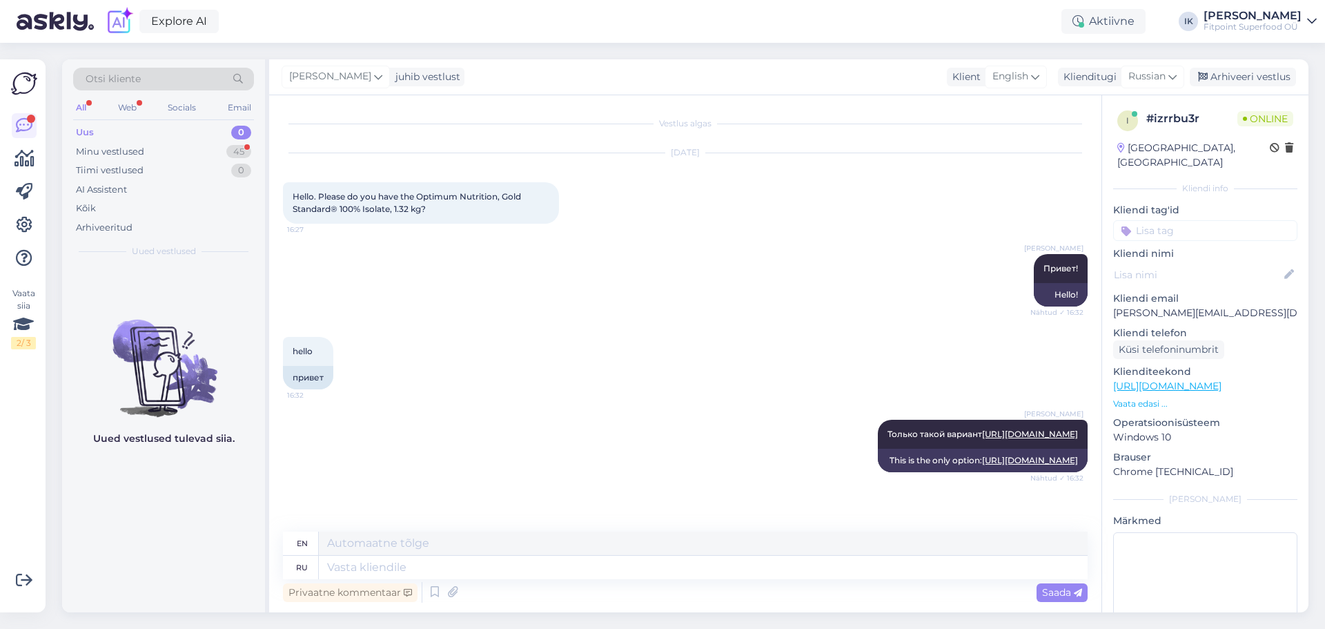
scroll to position [32, 0]
click at [117, 148] on div "Minu vestlused" at bounding box center [110, 152] width 68 height 14
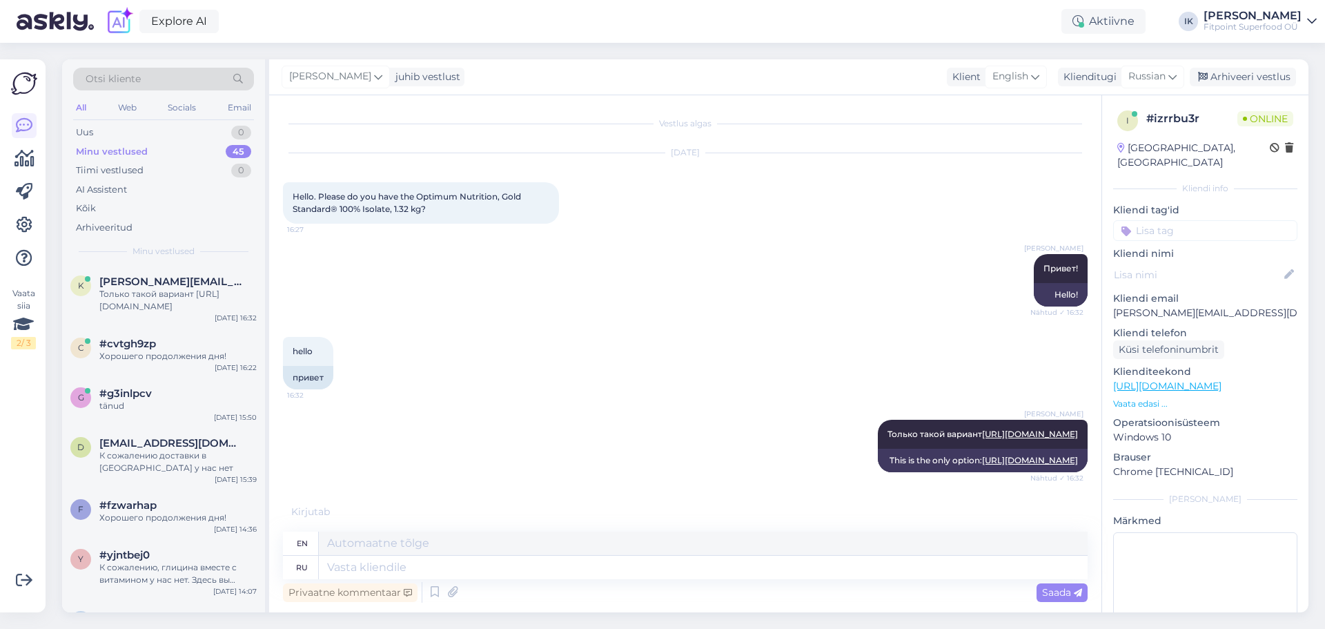
scroll to position [101, 0]
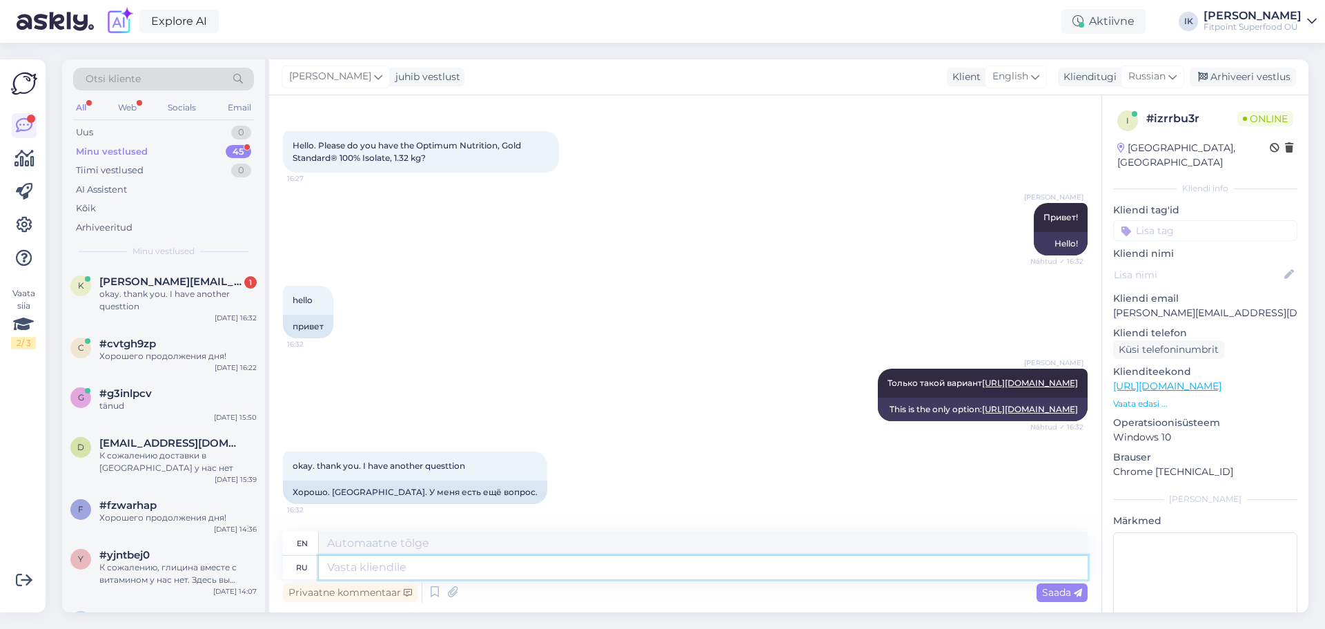
click at [374, 571] on textarea at bounding box center [703, 567] width 769 height 23
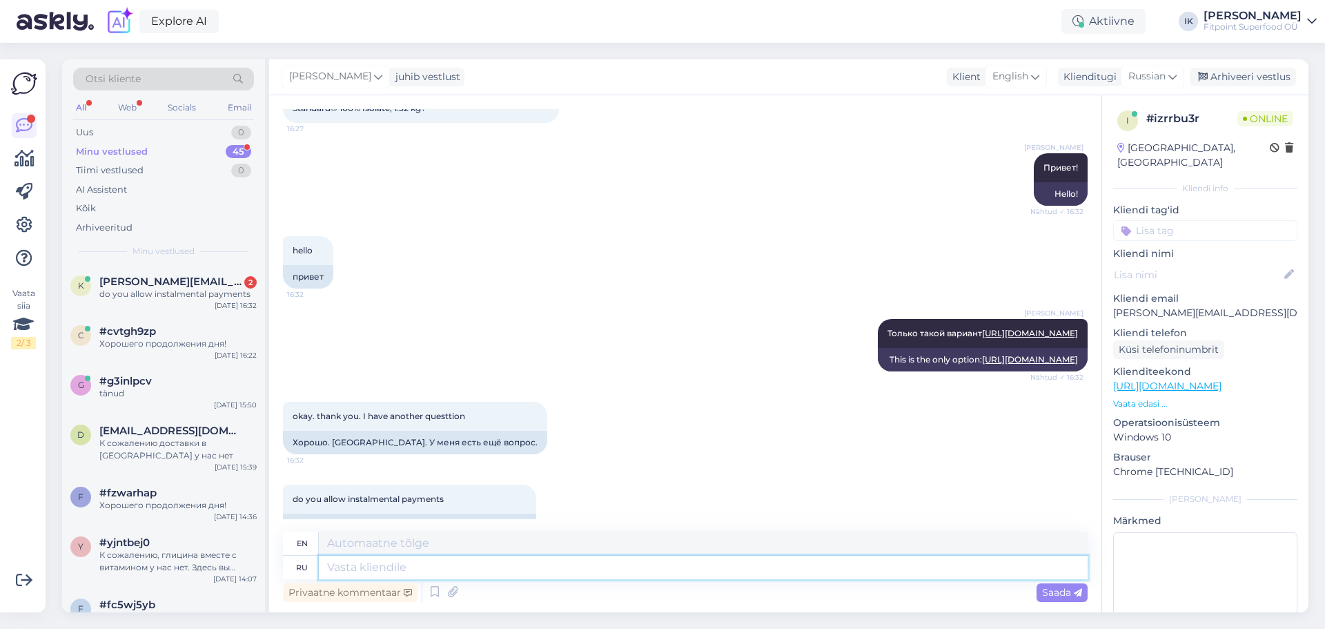
scroll to position [184, 0]
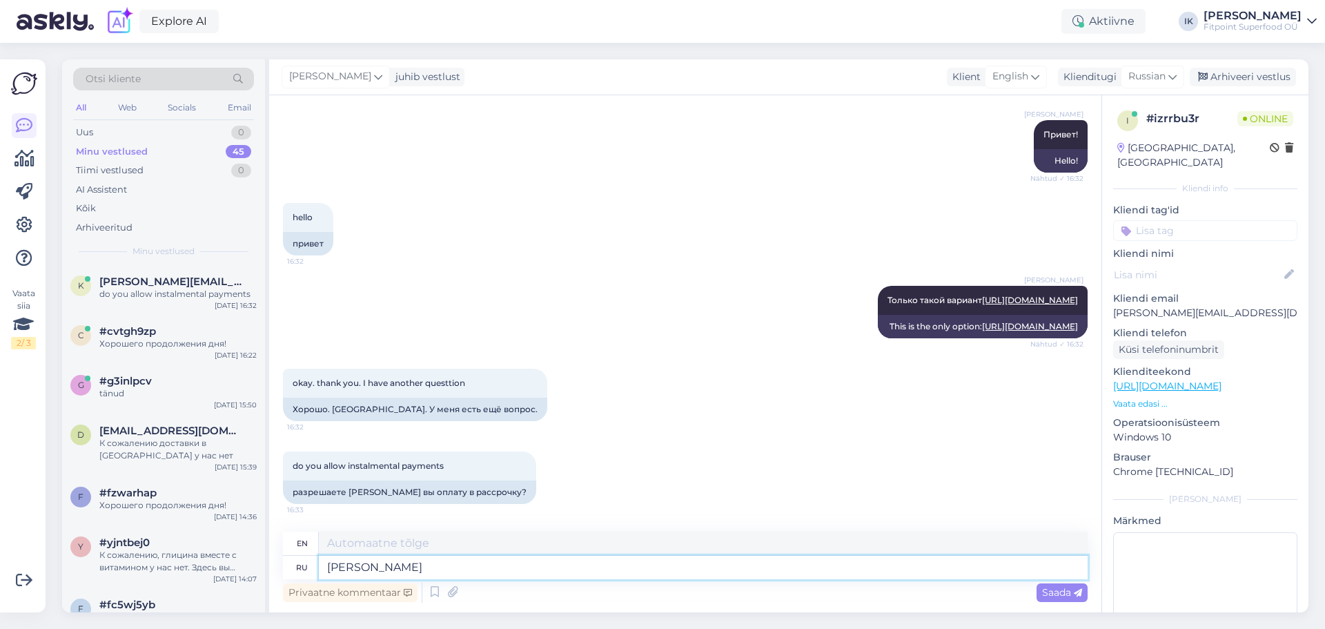
type textarea "[PERSON_NAME]"
type textarea "TO"
type textarea "К сожалению"
type textarea "Unfortunately"
type textarea "К сожалению сейчас"
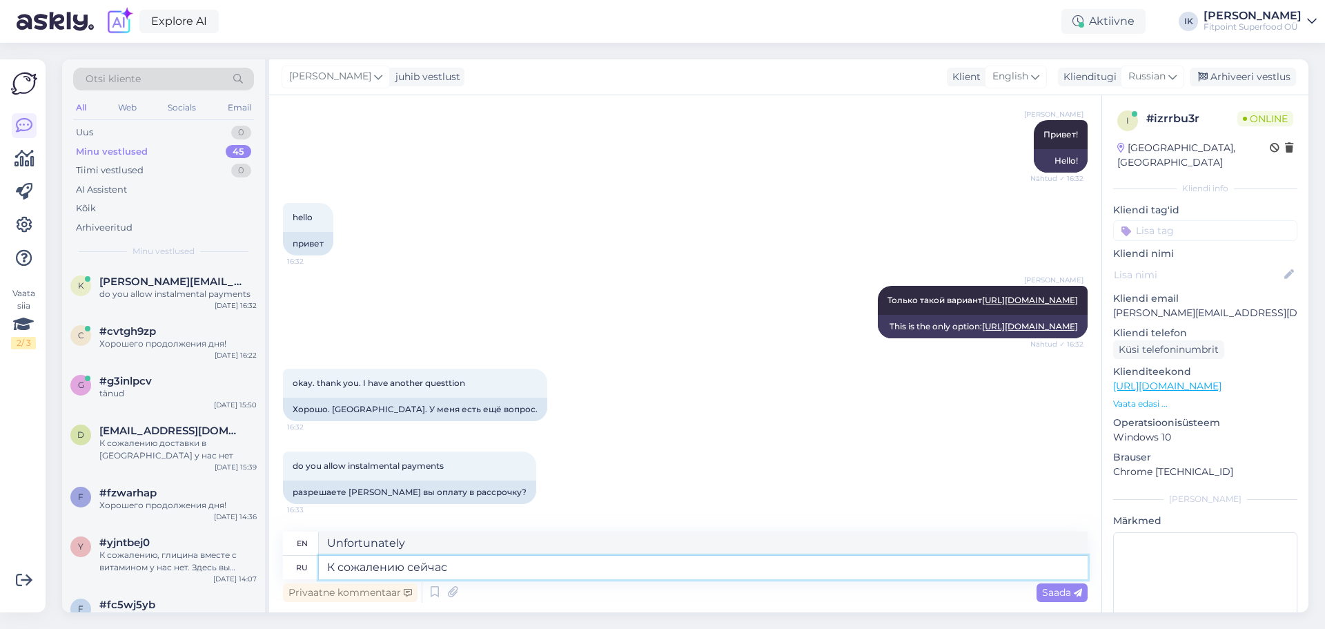
type textarea "Unfortunately now"
type textarea "К сожалению сейчас такой"
type textarea "Unfortunately, this is how it is now"
type textarea "К сожалению сейчас такой возможности"
type textarea "Unfortunately, there is no such possibility now."
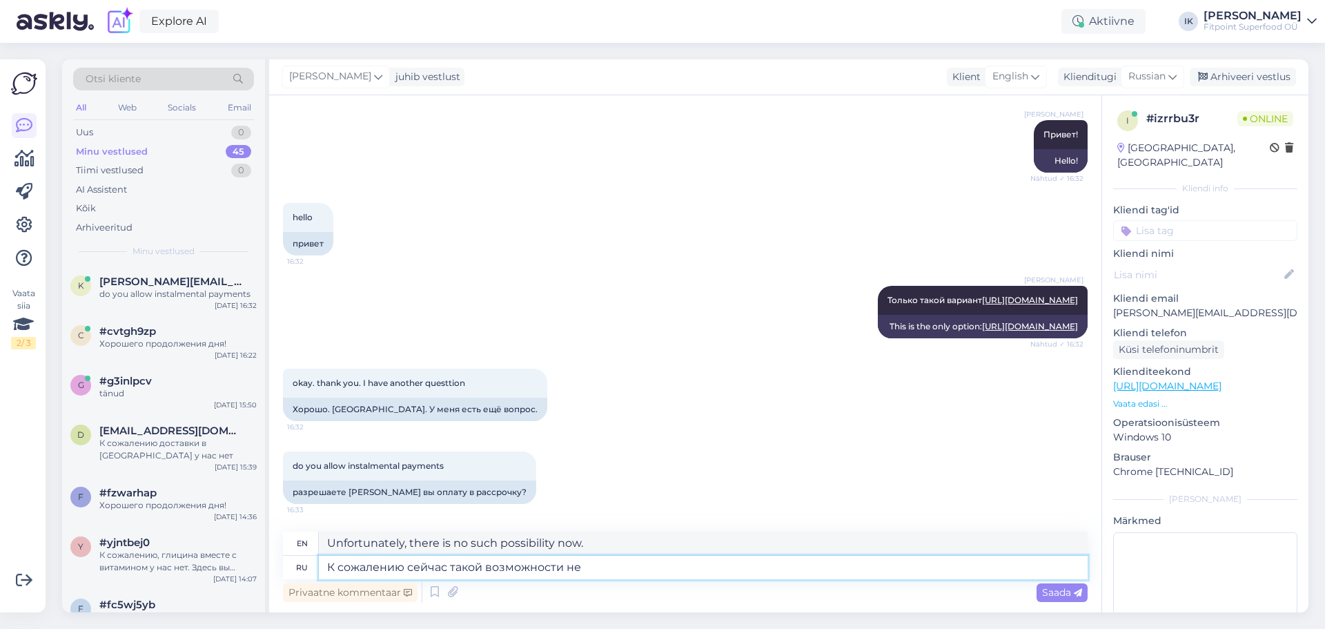
type textarea "К сожалению сейчас такой возможности нет"
type textarea "Unfortunately, this is not possible at the moment."
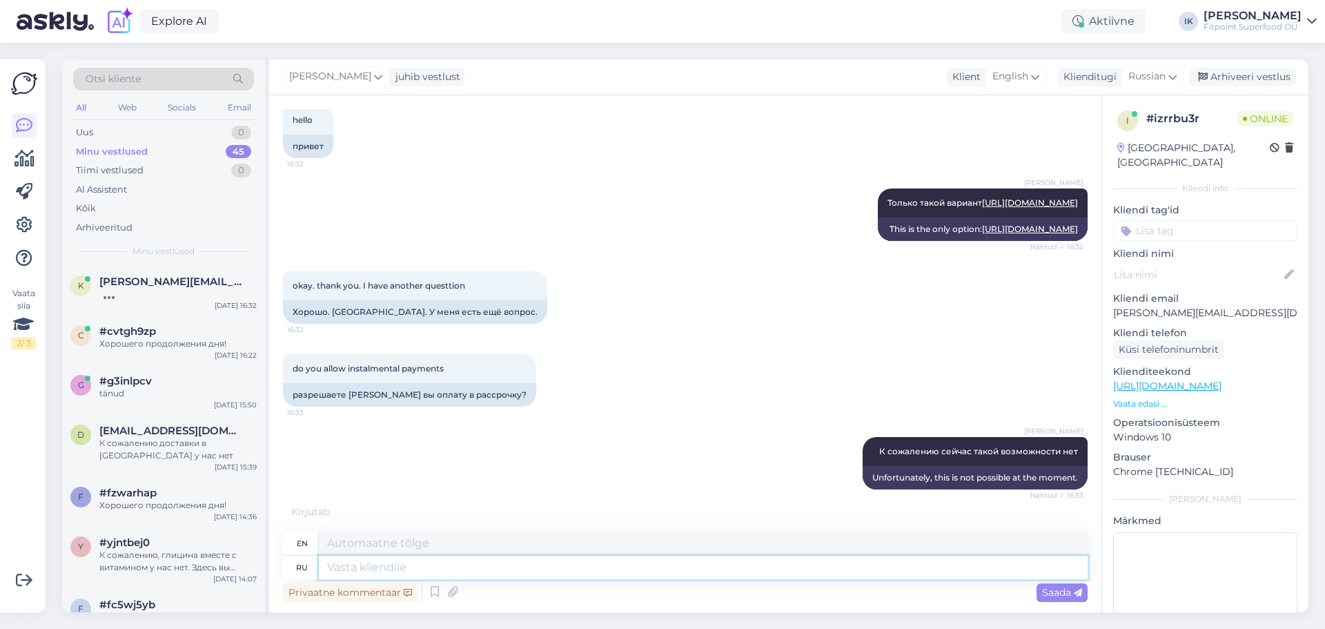
scroll to position [349, 0]
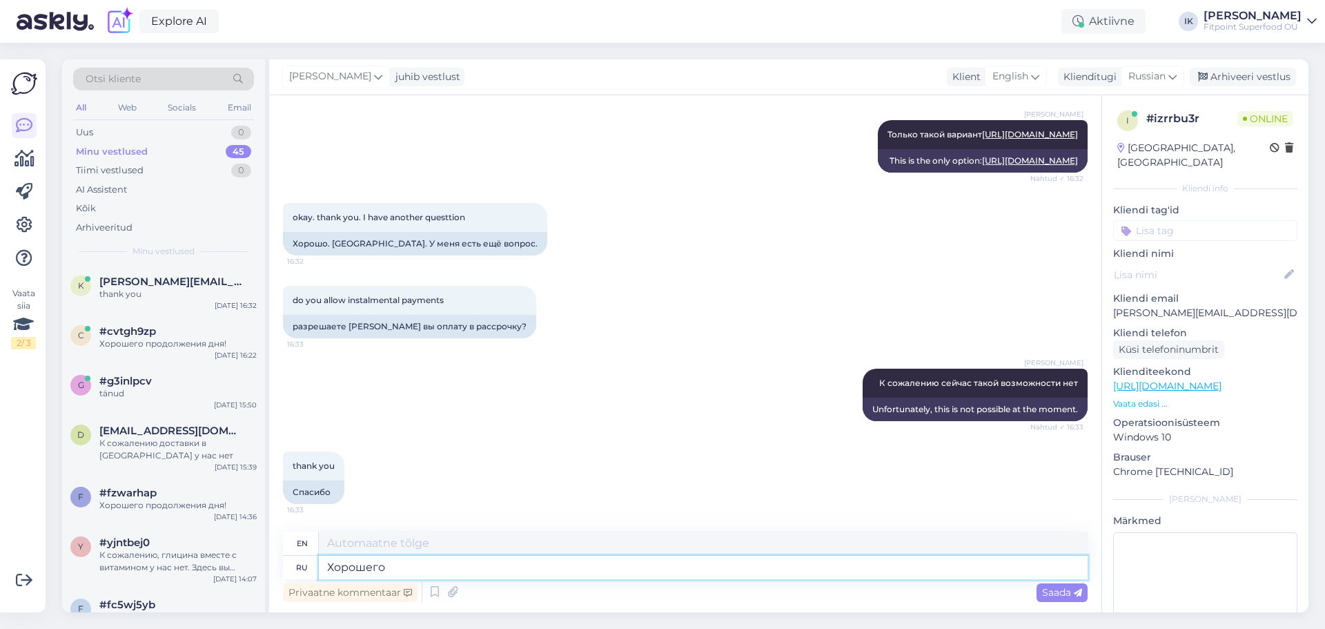
type textarea "Хорошего"
type textarea "Good"
type textarea "Хорошего дня!"
type textarea "Have a good day!"
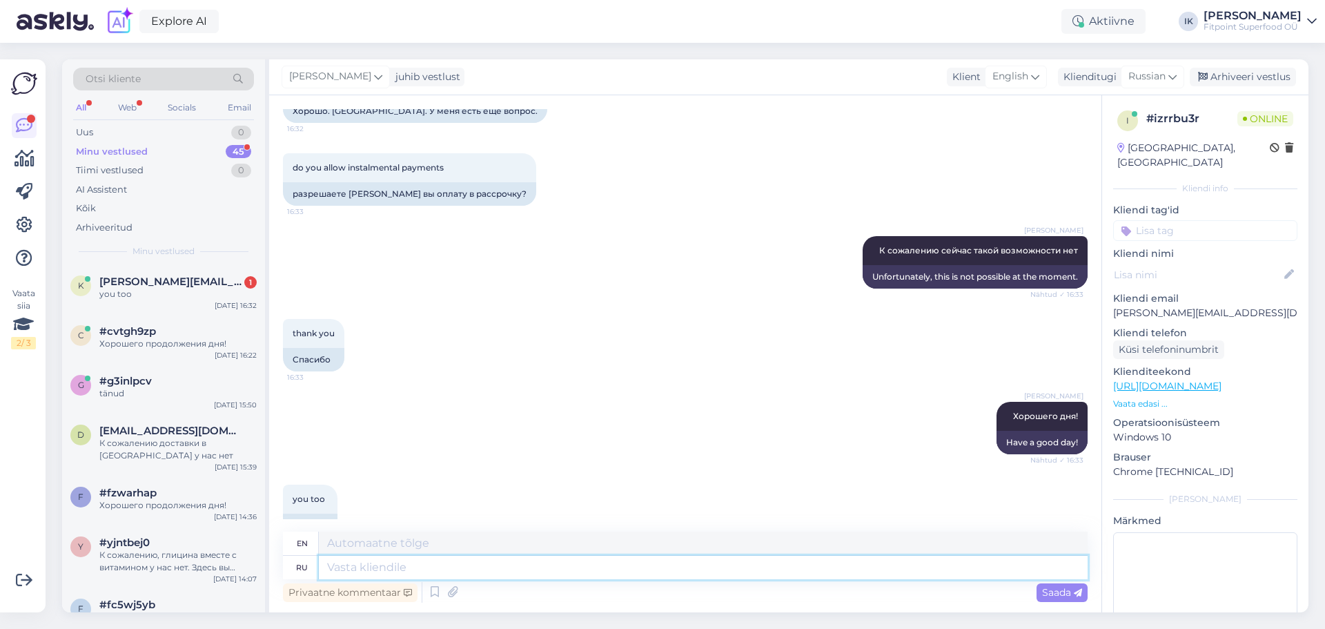
scroll to position [515, 0]
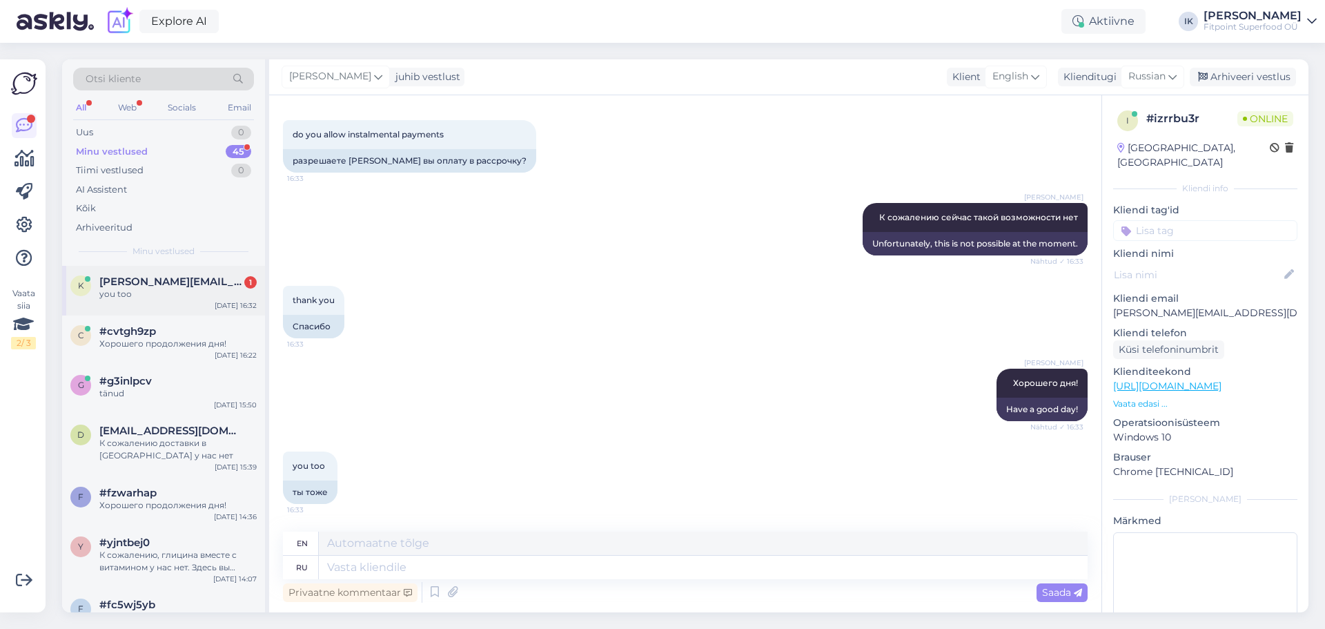
drag, startPoint x: 183, startPoint y: 288, endPoint x: 179, endPoint y: 302, distance: 14.2
click at [183, 288] on div "you too" at bounding box center [177, 294] width 157 height 12
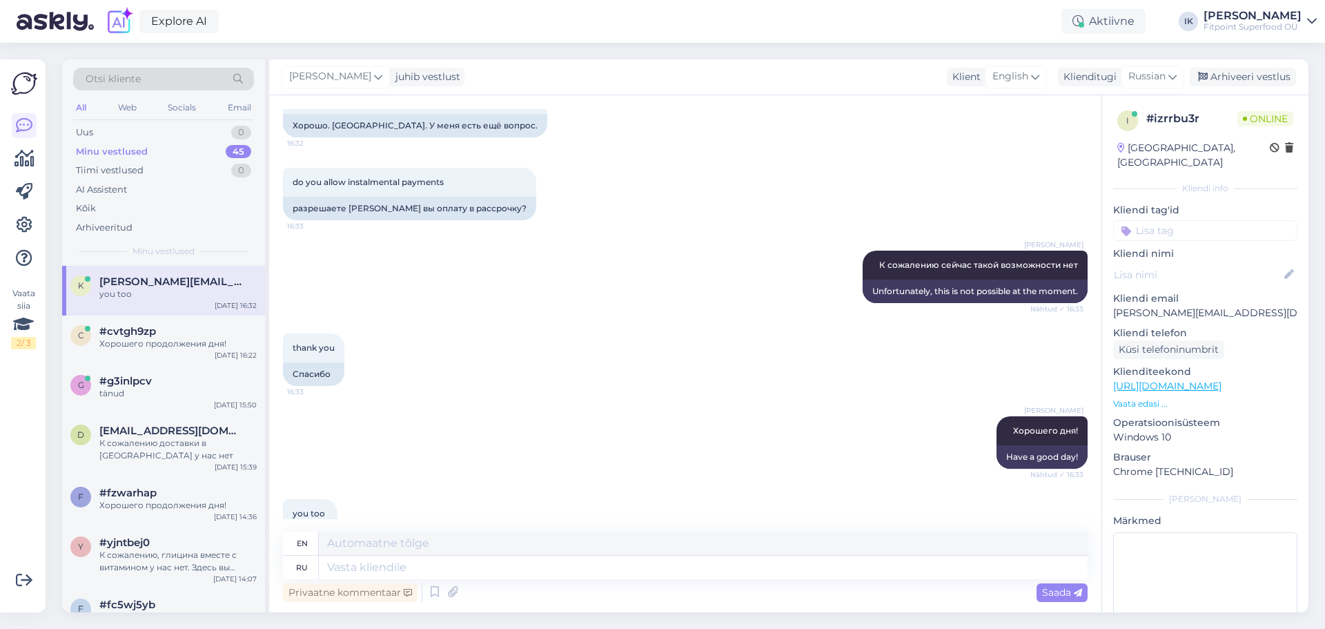
scroll to position [551, 0]
